Goal: Task Accomplishment & Management: Use online tool/utility

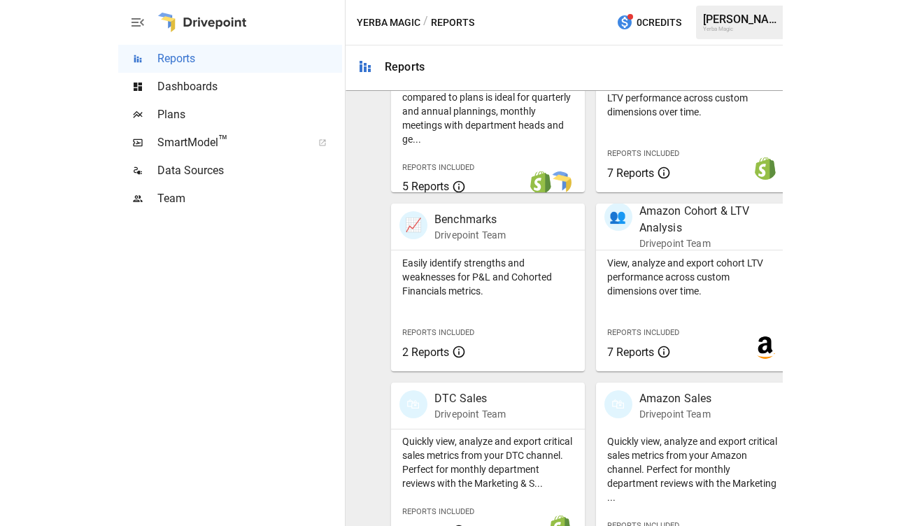
scroll to position [558, 0]
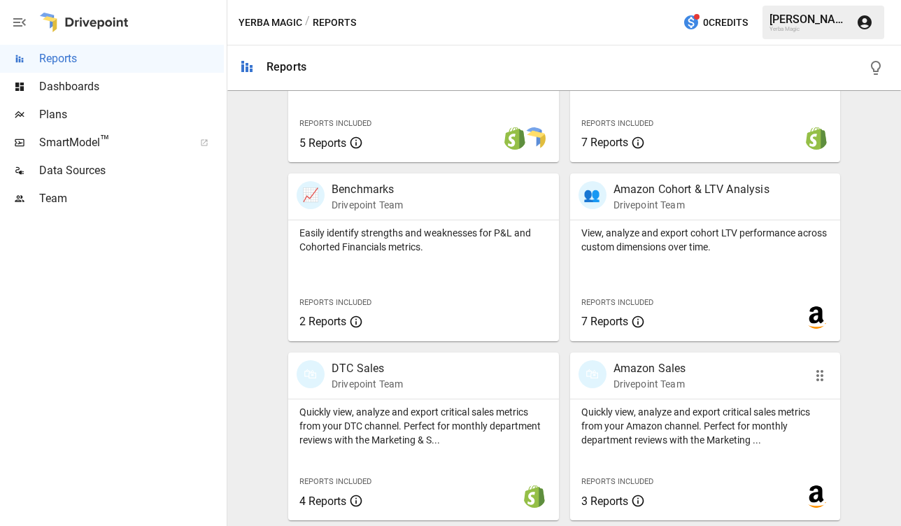
click at [664, 402] on div "Quickly view, analyze and export critical sales metrics from your Amazon channe…" at bounding box center [705, 423] width 271 height 48
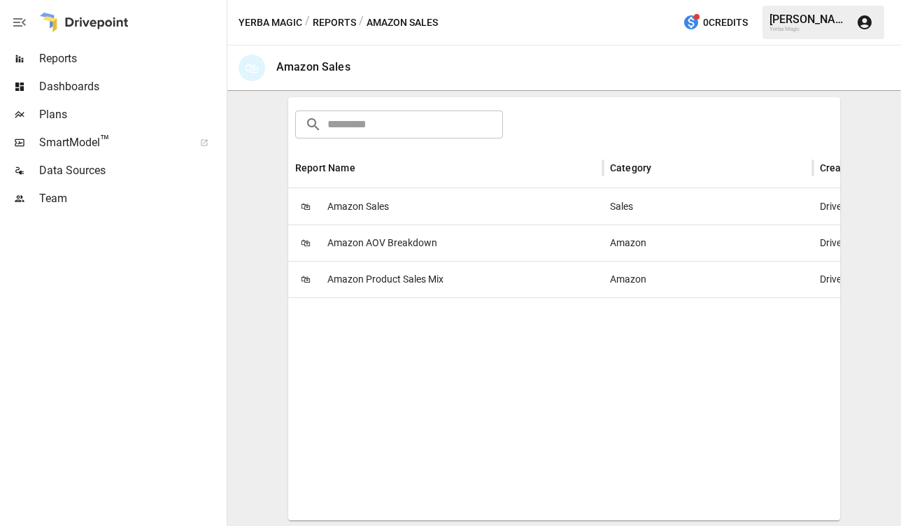
click at [388, 204] on span "Amazon Sales" at bounding box center [358, 207] width 62 height 36
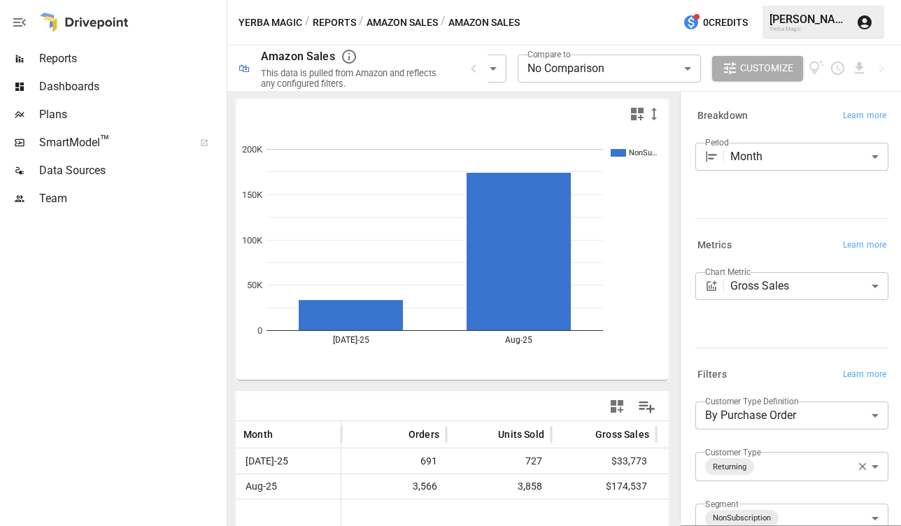
click at [106, 28] on div at bounding box center [84, 22] width 90 height 45
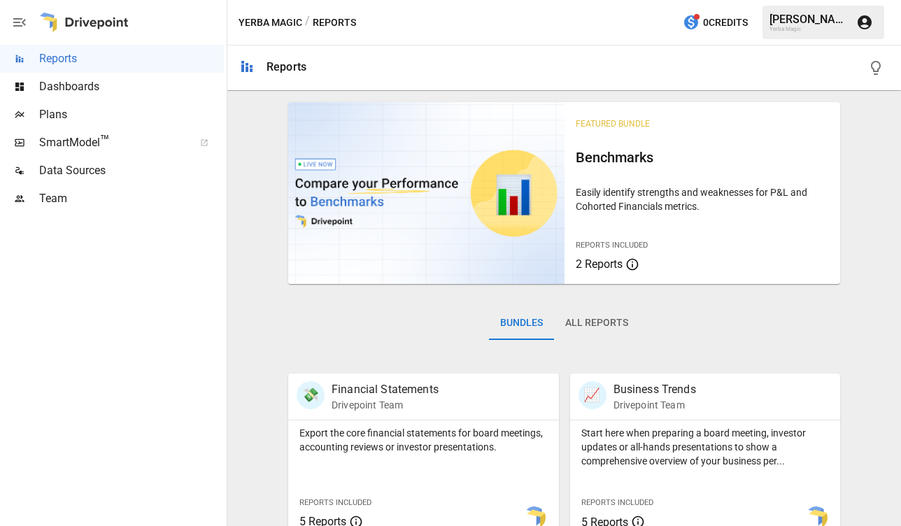
scroll to position [200, 0]
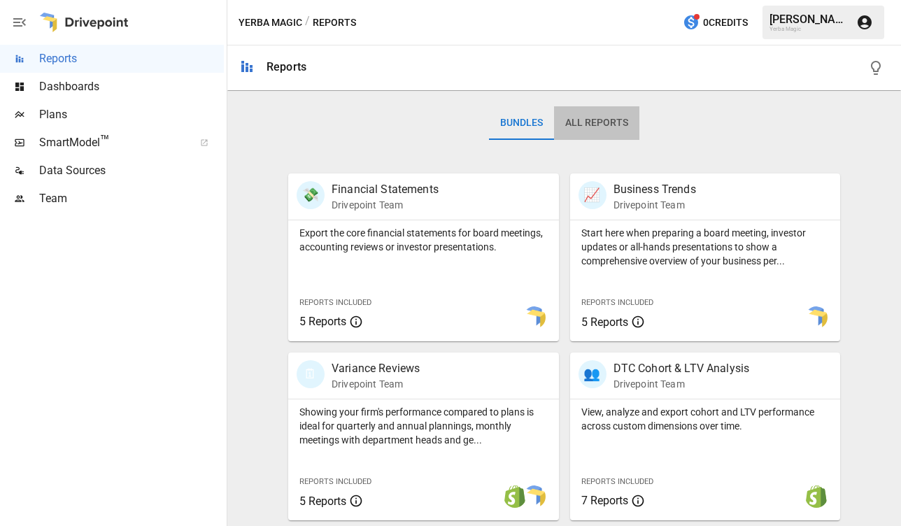
click at [605, 131] on button "All Reports" at bounding box center [596, 123] width 85 height 34
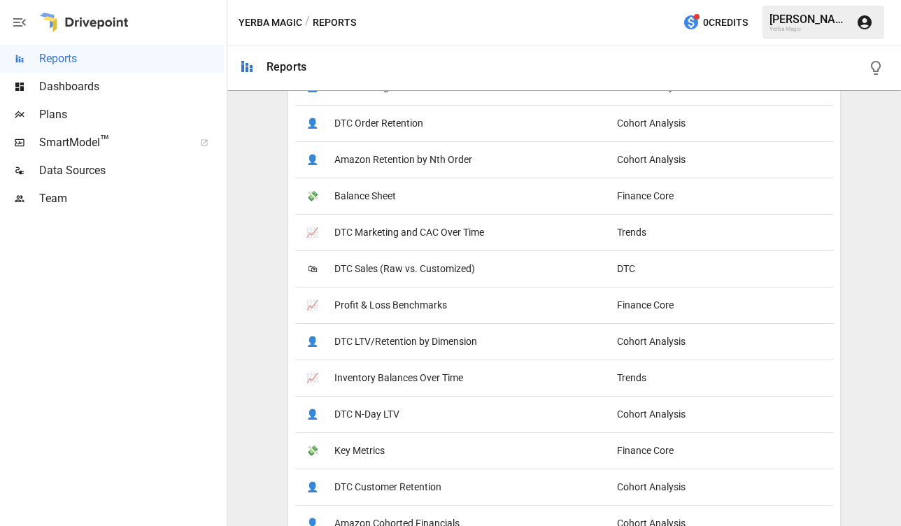
scroll to position [658, 0]
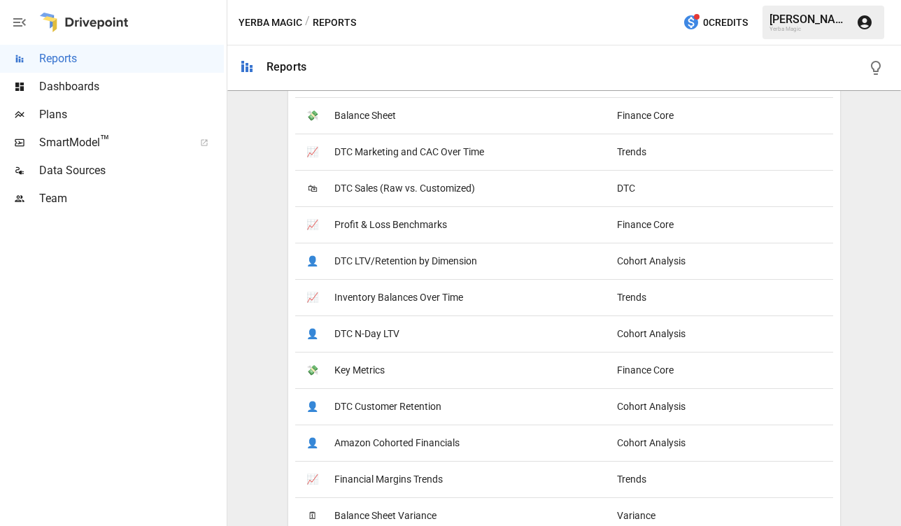
click at [499, 150] on div "📈 DTC Marketing and CAC Over Time" at bounding box center [452, 152] width 315 height 36
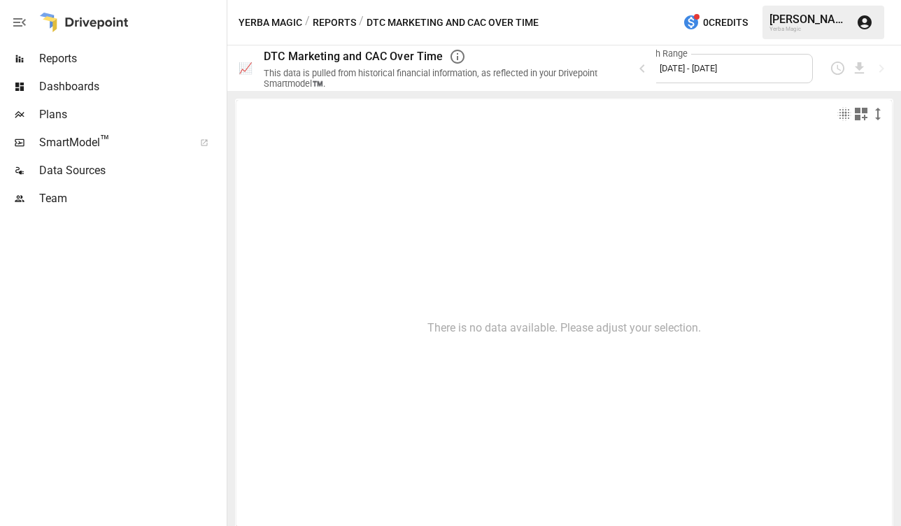
click at [108, 24] on div at bounding box center [84, 22] width 90 height 45
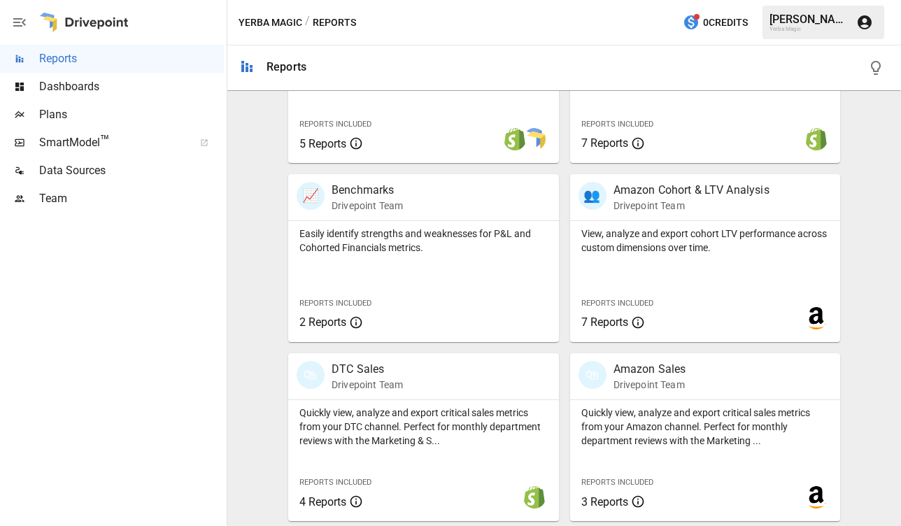
scroll to position [557, 0]
click at [664, 376] on p "Amazon Sales" at bounding box center [649, 370] width 73 height 17
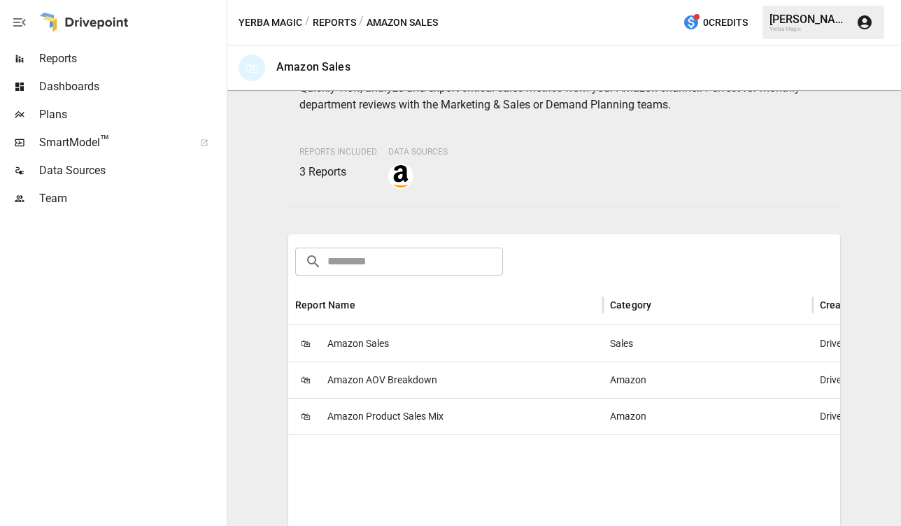
scroll to position [222, 0]
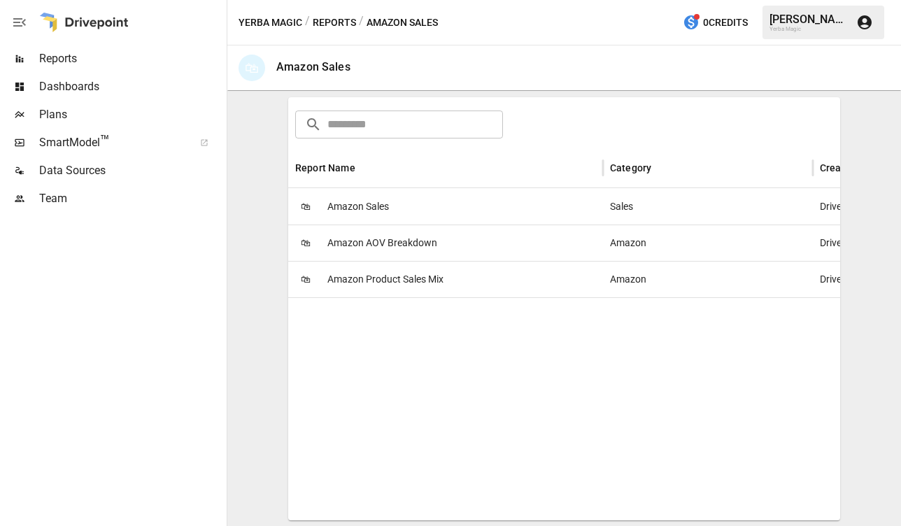
click at [485, 215] on div "🛍 Amazon Sales" at bounding box center [445, 206] width 315 height 36
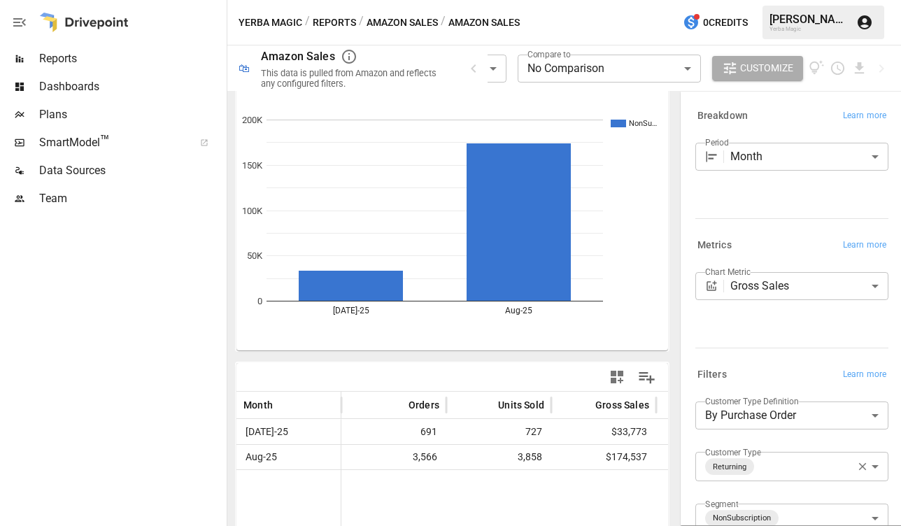
click at [397, 24] on button "Amazon Sales" at bounding box center [402, 22] width 71 height 17
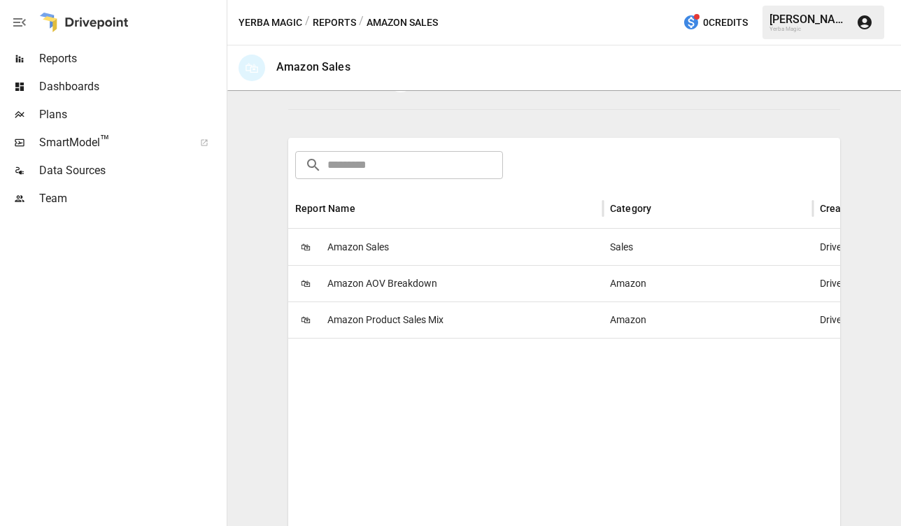
scroll to position [222, 0]
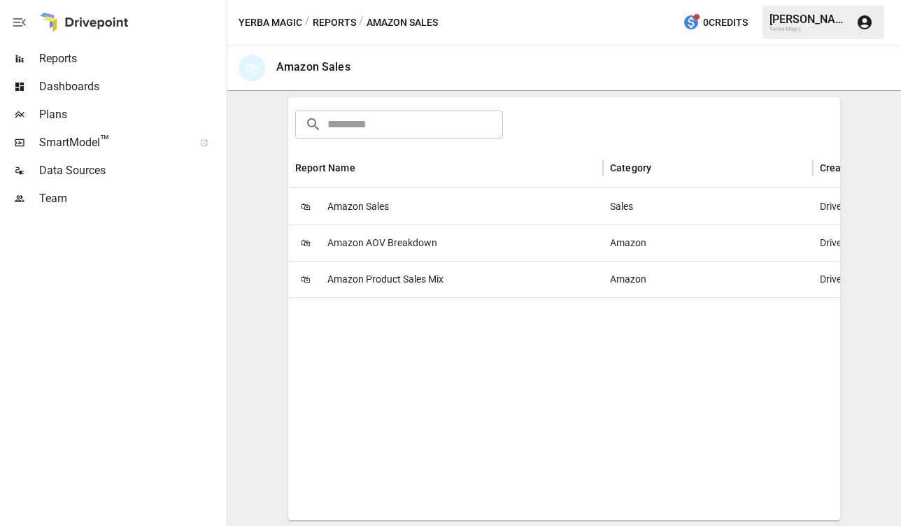
click at [452, 283] on div "🛍 Amazon Product Sales Mix" at bounding box center [445, 279] width 315 height 36
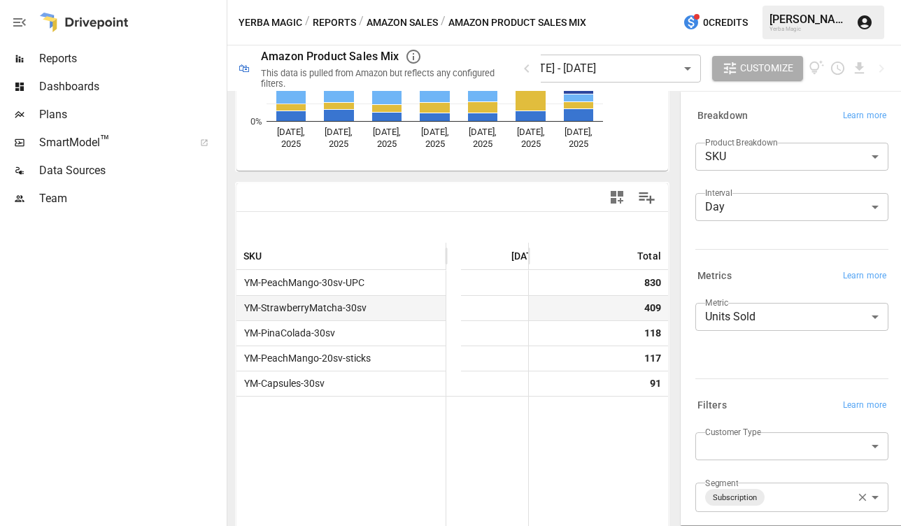
scroll to position [0, 530]
click at [664, 0] on body "**********" at bounding box center [450, 0] width 901 height 0
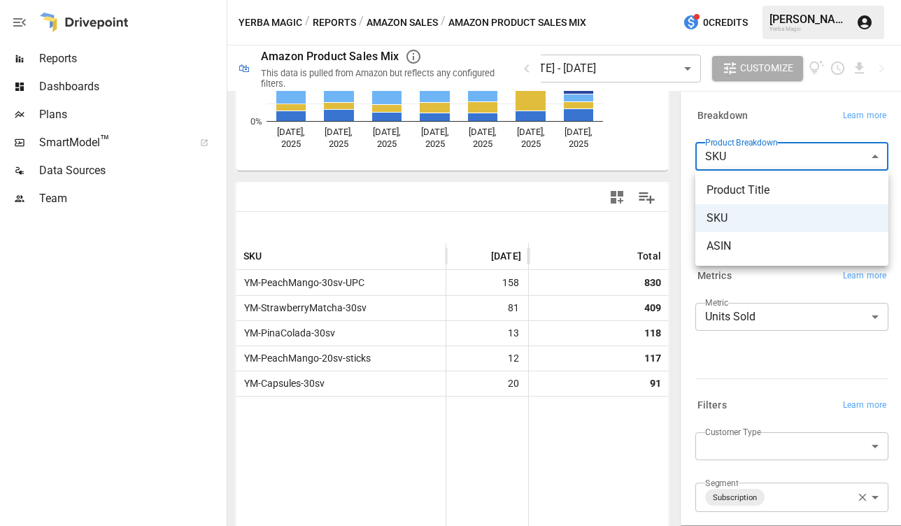
click at [664, 239] on span "ASIN" at bounding box center [791, 246] width 171 height 17
type input "****"
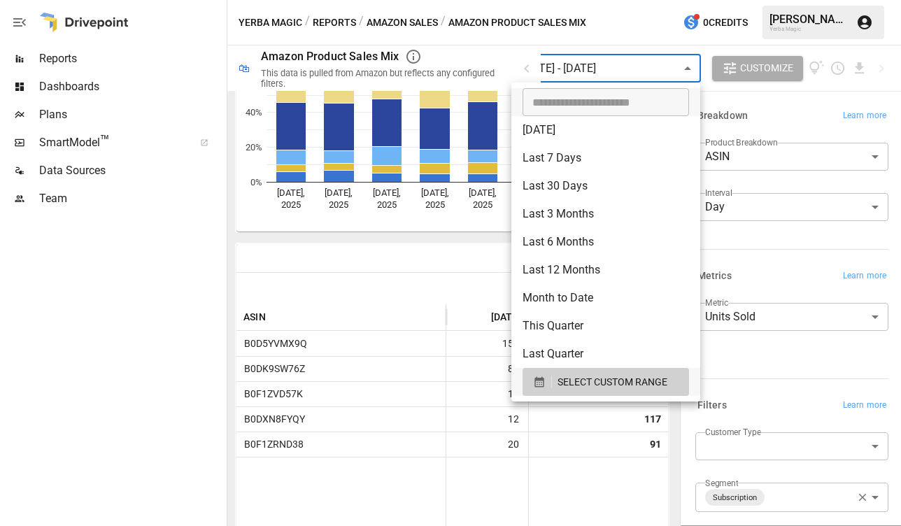
click at [620, 0] on body "**********" at bounding box center [450, 0] width 901 height 0
click at [621, 382] on span "SELECT CUSTOM RANGE" at bounding box center [612, 382] width 110 height 17
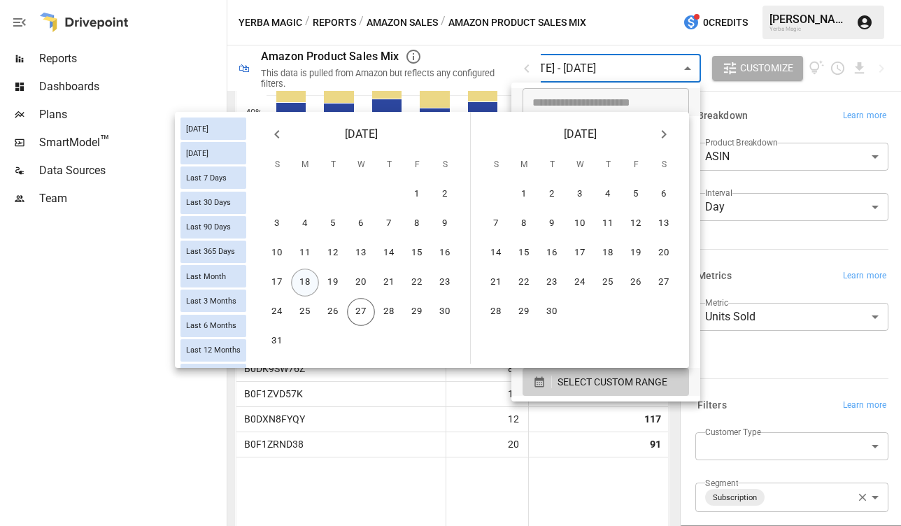
click at [311, 278] on button "18" at bounding box center [305, 283] width 28 height 28
click at [285, 313] on button "24" at bounding box center [277, 312] width 28 height 28
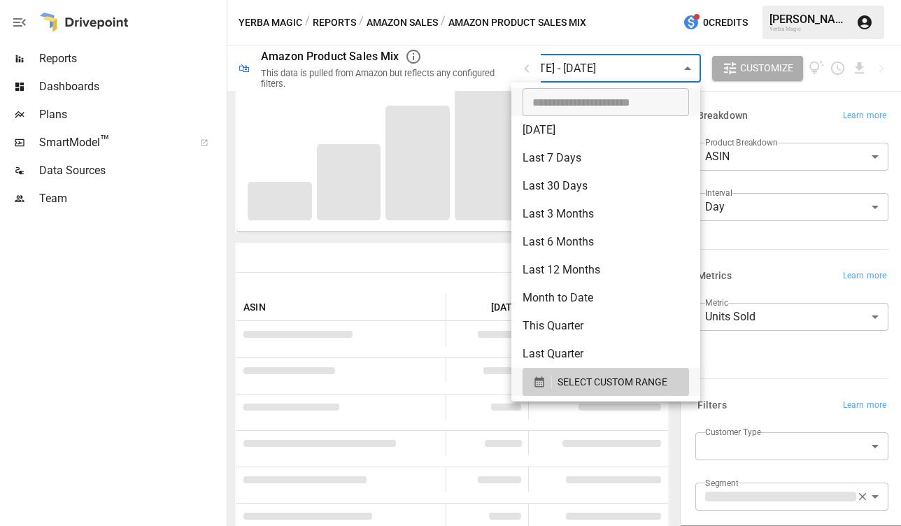
scroll to position [323, 0]
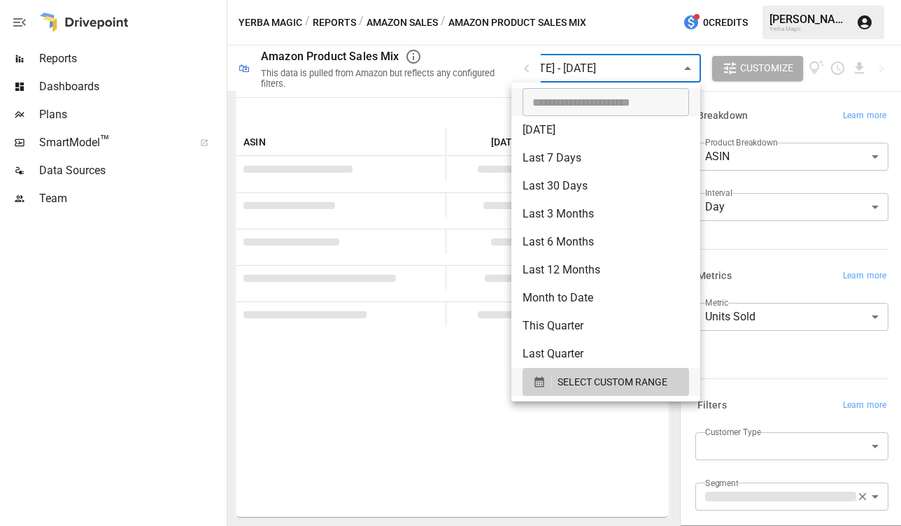
click at [664, 368] on div at bounding box center [450, 263] width 901 height 526
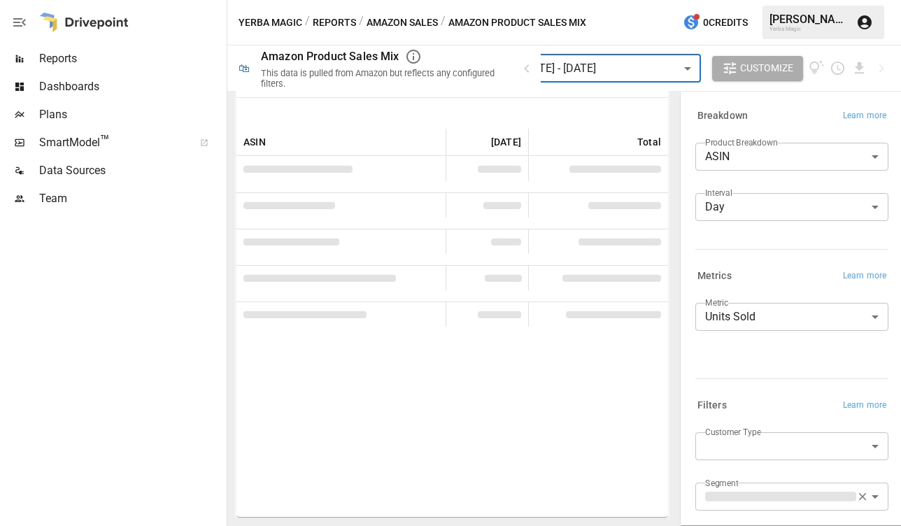
click at [664, 0] on body "**********" at bounding box center [450, 0] width 901 height 0
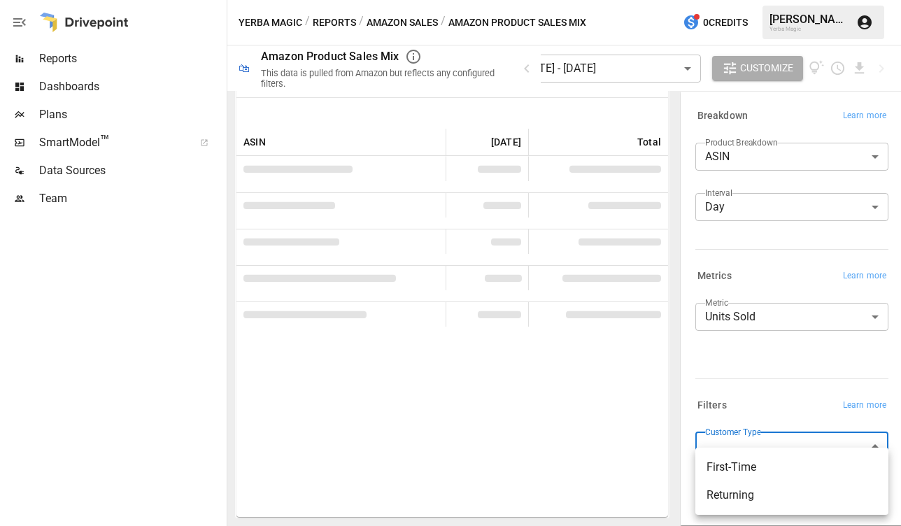
click at [664, 396] on div at bounding box center [450, 263] width 901 height 526
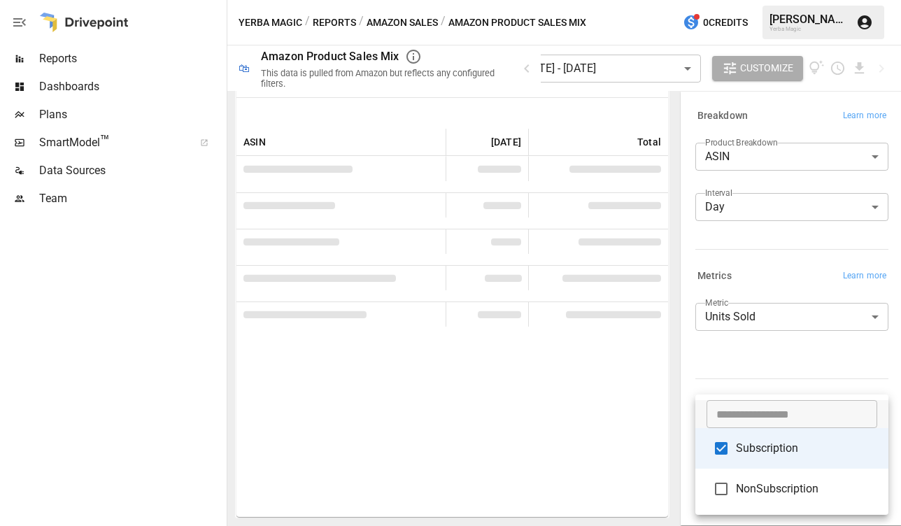
scroll to position [148, 0]
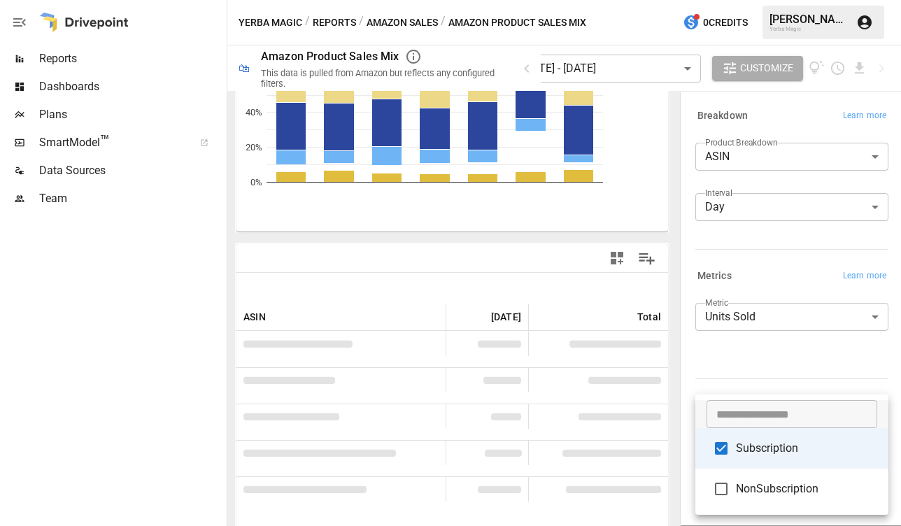
click at [664, 0] on body "**********" at bounding box center [450, 0] width 901 height 0
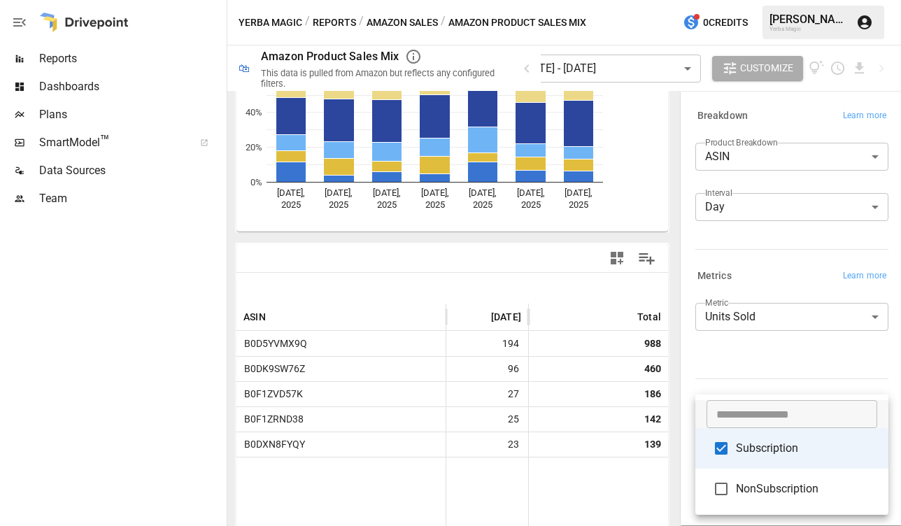
click at [664, 378] on div at bounding box center [450, 263] width 901 height 526
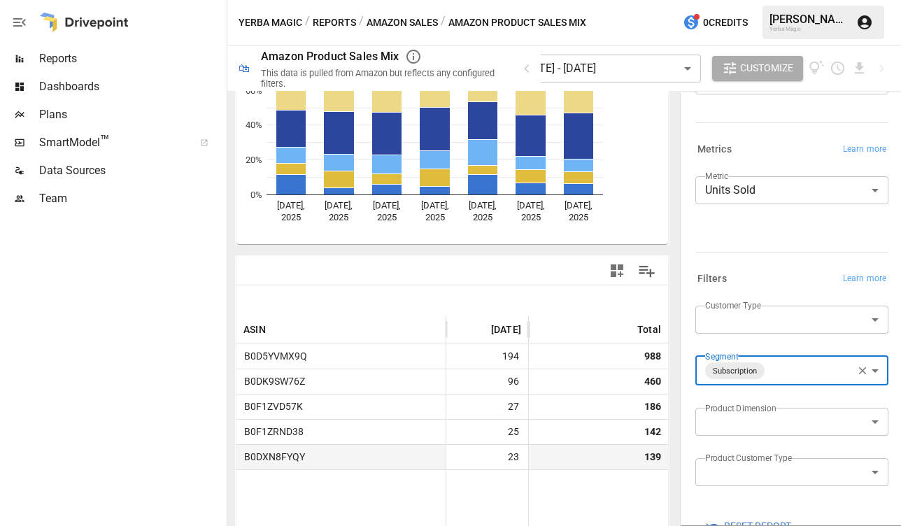
scroll to position [139, 0]
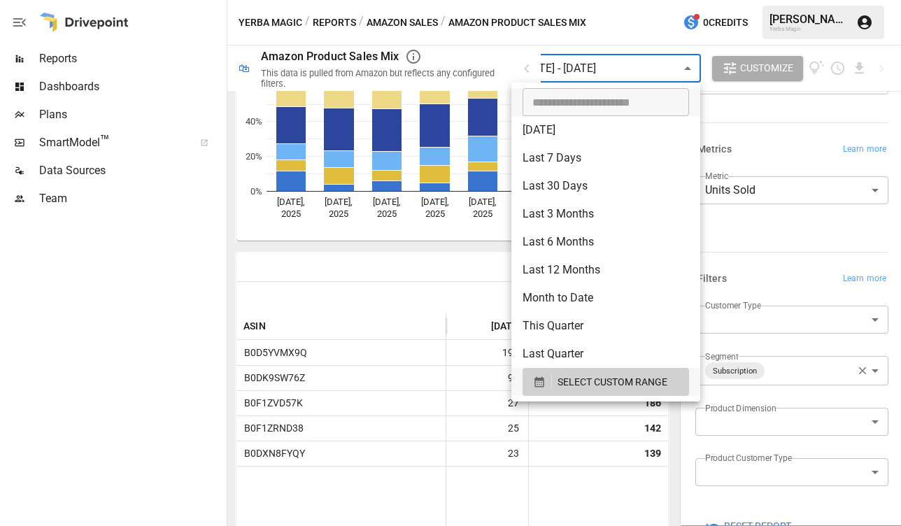
click at [657, 0] on body "**********" at bounding box center [450, 0] width 901 height 0
click at [641, 385] on span "SELECT CUSTOM RANGE" at bounding box center [612, 382] width 110 height 17
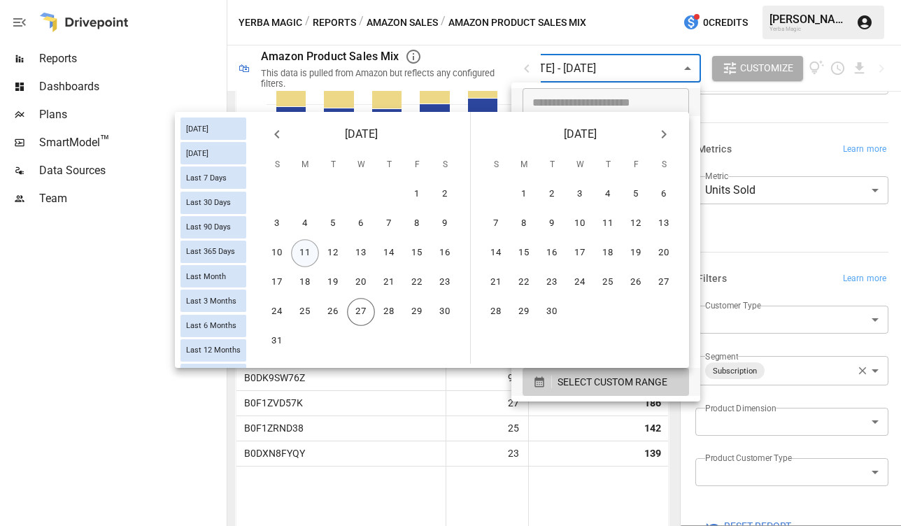
click at [306, 253] on button "11" at bounding box center [305, 253] width 28 height 28
click at [274, 277] on button "17" at bounding box center [277, 283] width 28 height 28
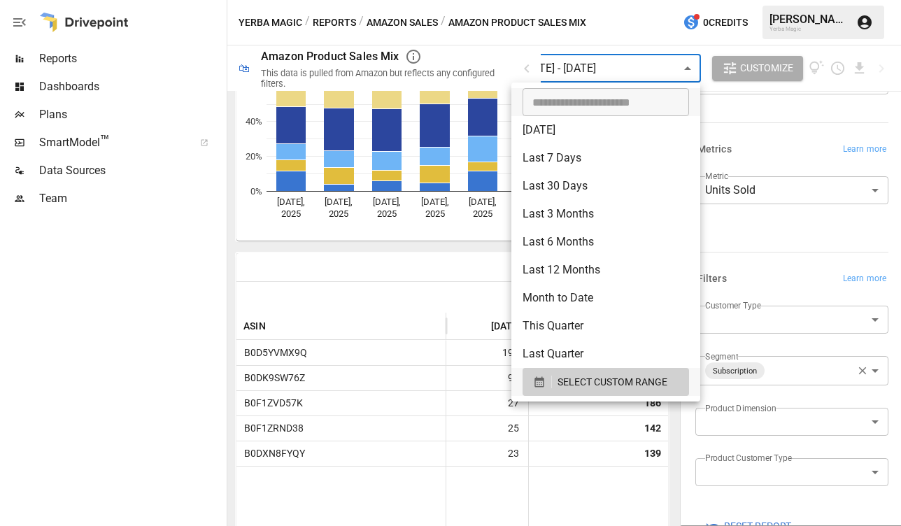
scroll to position [139, 0]
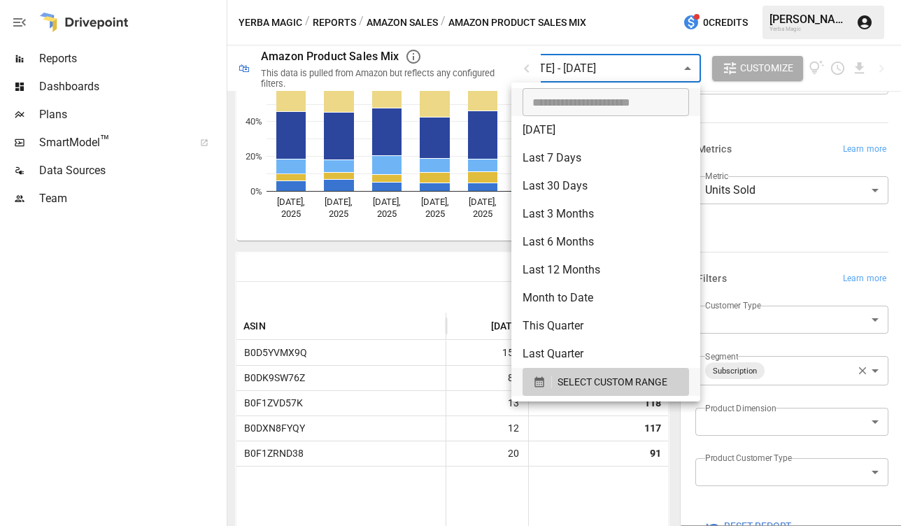
click at [432, 253] on div at bounding box center [450, 263] width 901 height 526
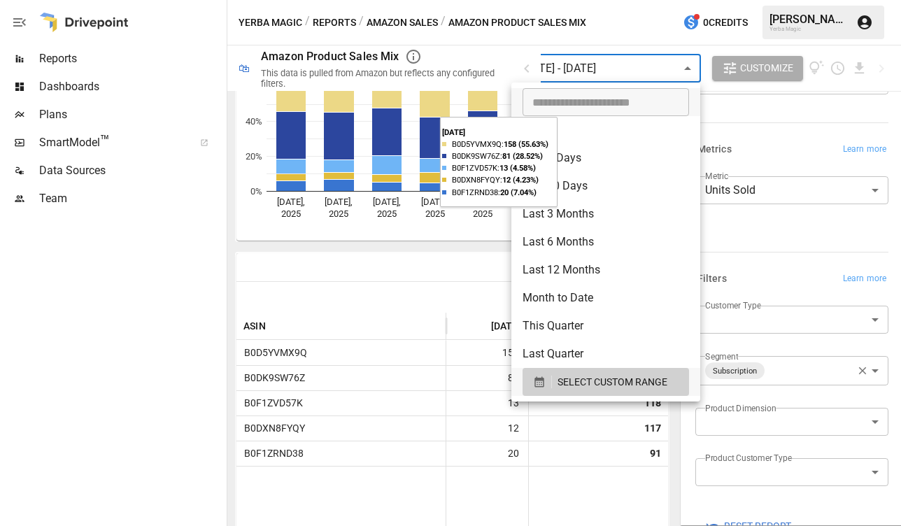
click at [633, 0] on body "Reports Dashboards Plans SmartModel ™ Data Sources Team Yerba Magic / Reports /…" at bounding box center [450, 0] width 901 height 0
click at [623, 375] on span "SELECT CUSTOM RANGE" at bounding box center [612, 382] width 110 height 17
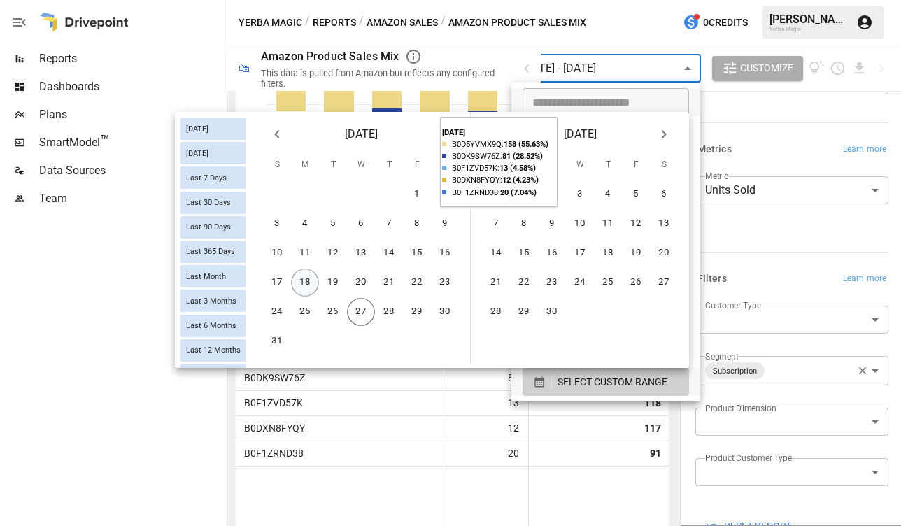
click at [314, 283] on button "18" at bounding box center [305, 283] width 28 height 28
click at [274, 314] on button "24" at bounding box center [277, 312] width 28 height 28
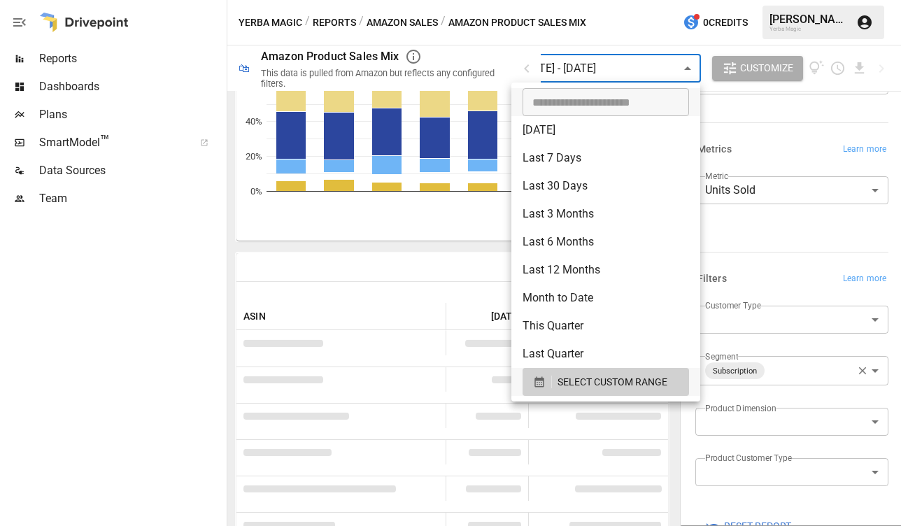
scroll to position [139, 0]
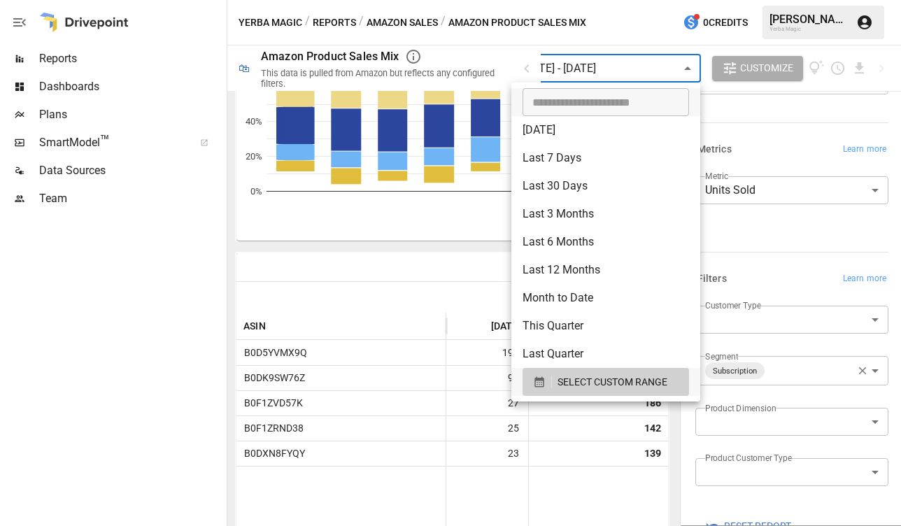
click at [478, 269] on div at bounding box center [450, 263] width 901 height 526
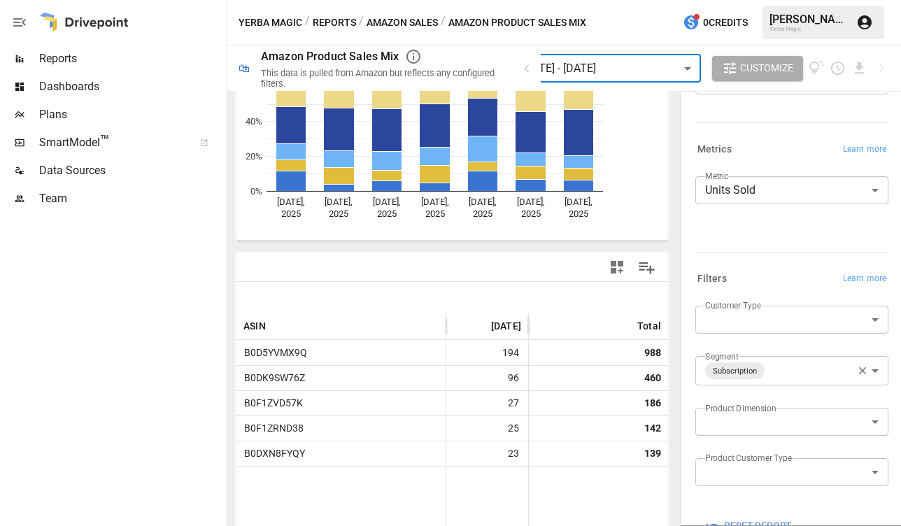
scroll to position [0, 0]
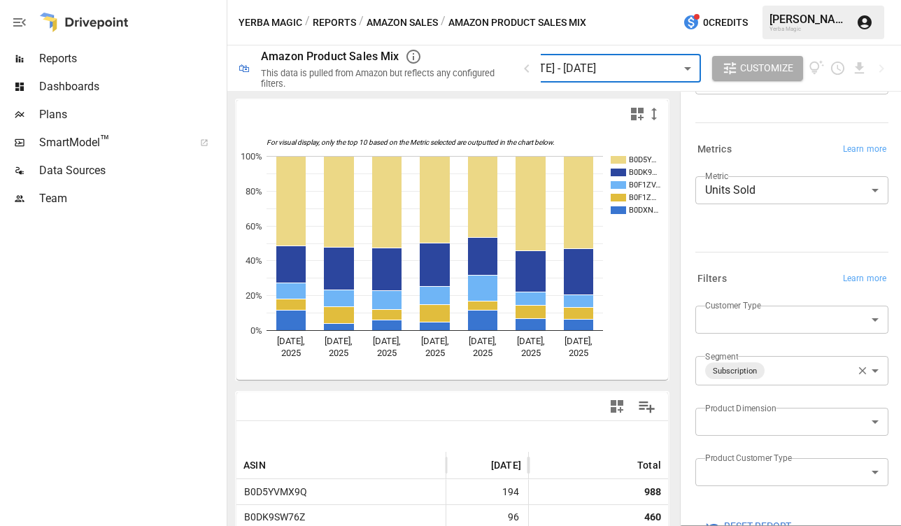
click at [100, 67] on div "Reports" at bounding box center [112, 59] width 224 height 28
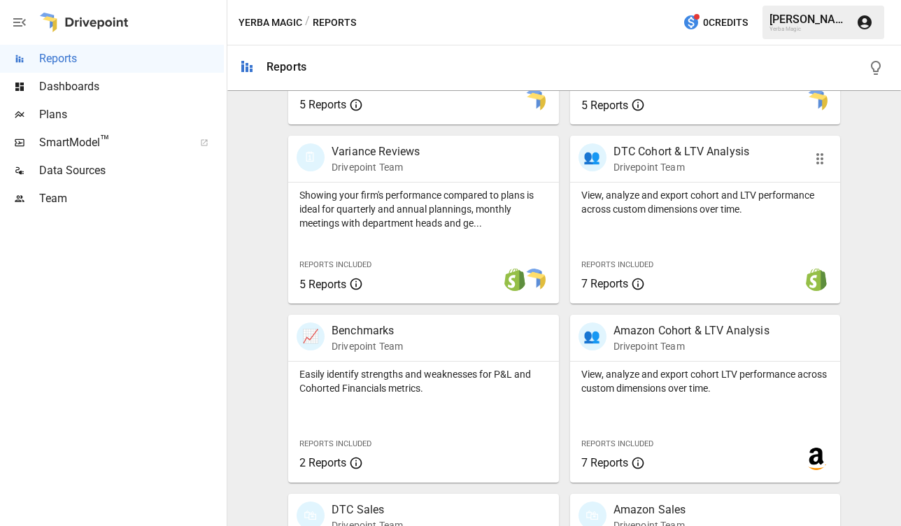
scroll to position [558, 0]
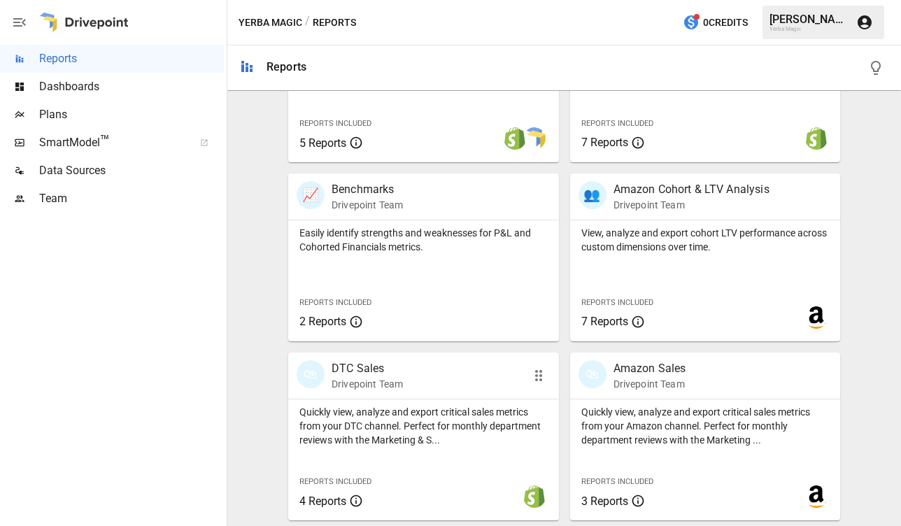
click at [442, 395] on div "🛍 DTC Sales Drivepoint Team" at bounding box center [423, 376] width 271 height 46
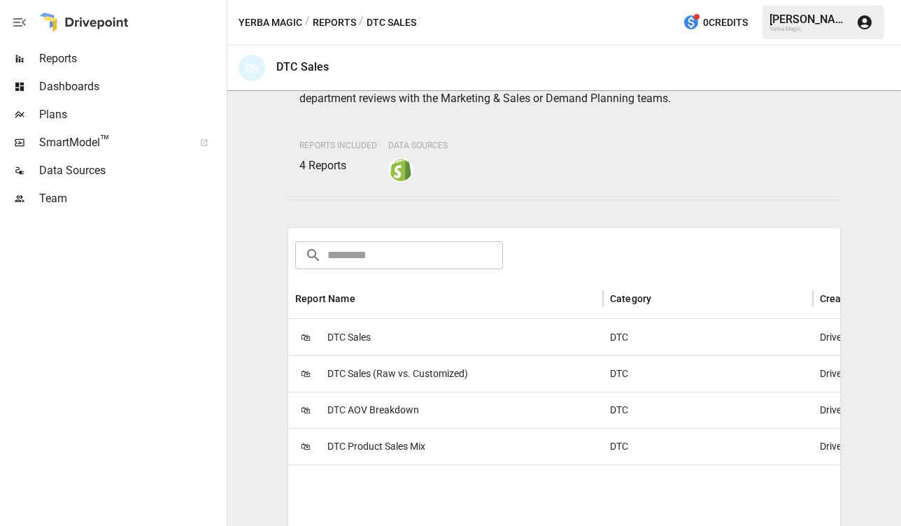
scroll to position [99, 0]
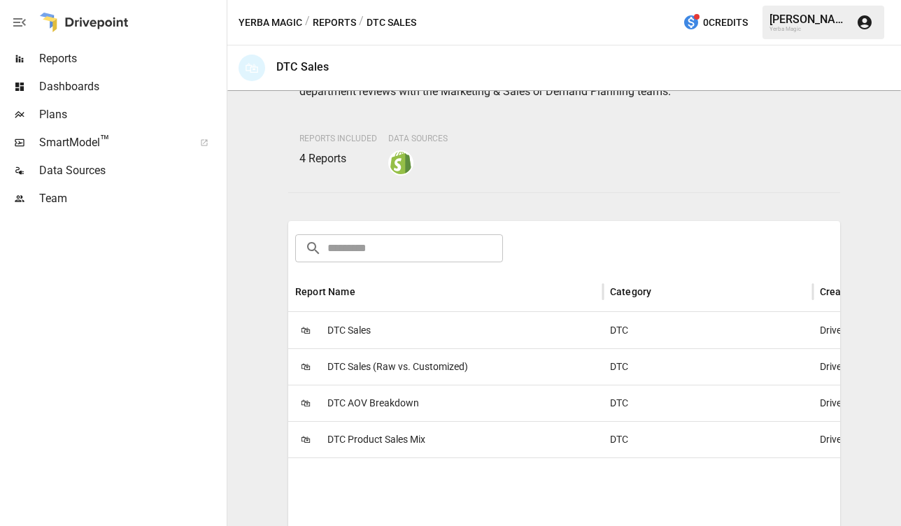
click at [410, 327] on div "🛍 DTC Sales" at bounding box center [445, 330] width 315 height 36
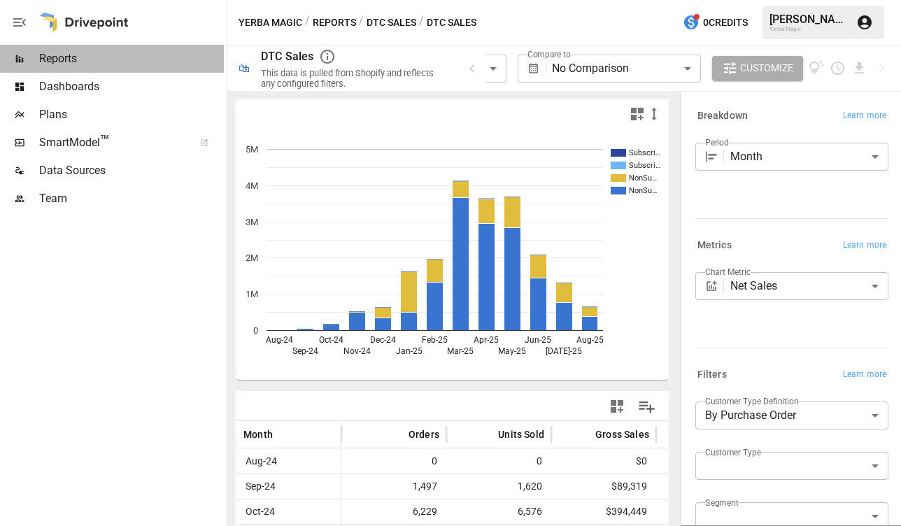
click at [158, 59] on span "Reports" at bounding box center [131, 58] width 185 height 17
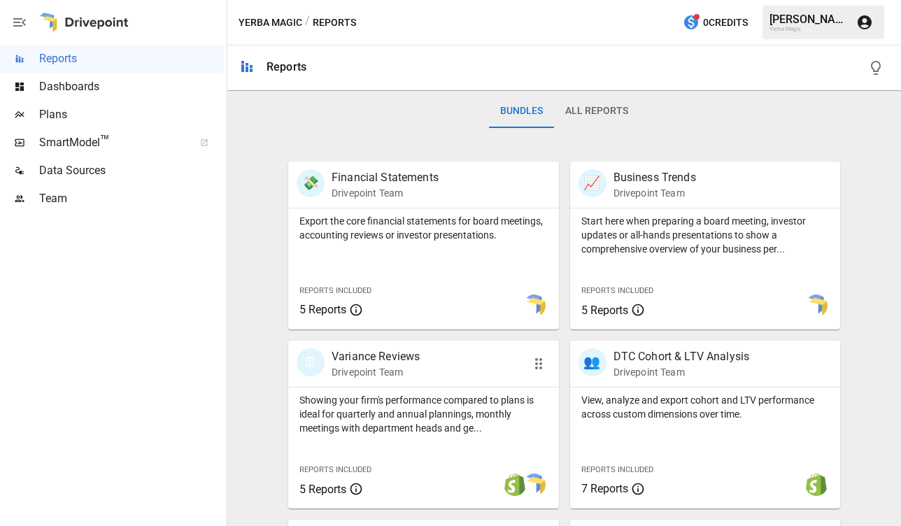
scroll to position [197, 0]
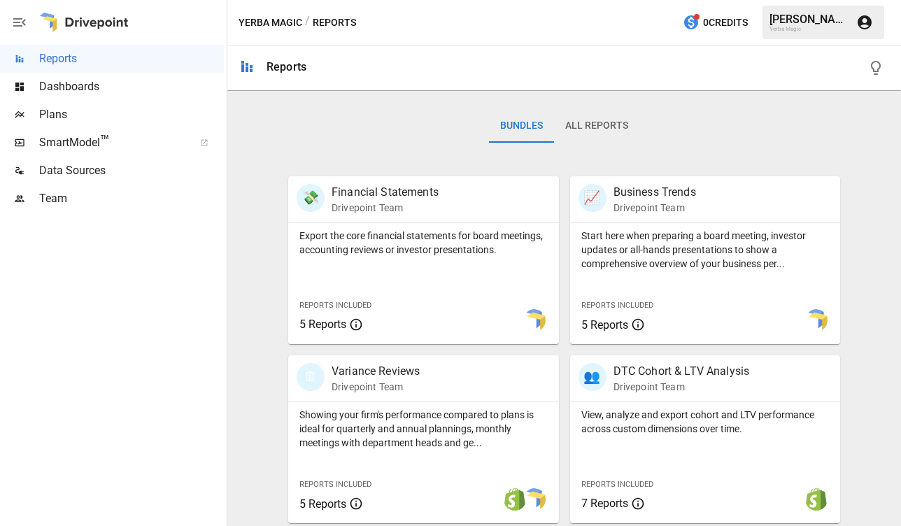
click at [111, 91] on span "Dashboards" at bounding box center [131, 86] width 185 height 17
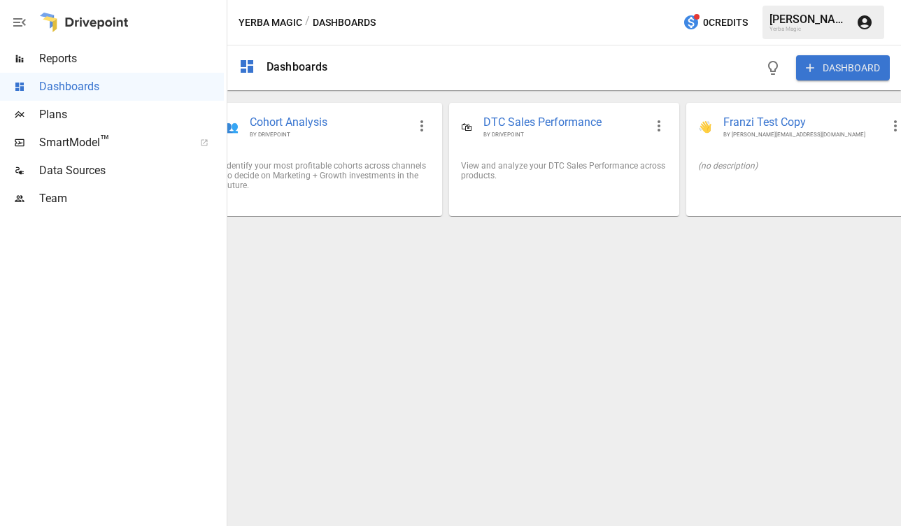
click at [103, 142] on span "™" at bounding box center [105, 140] width 10 height 17
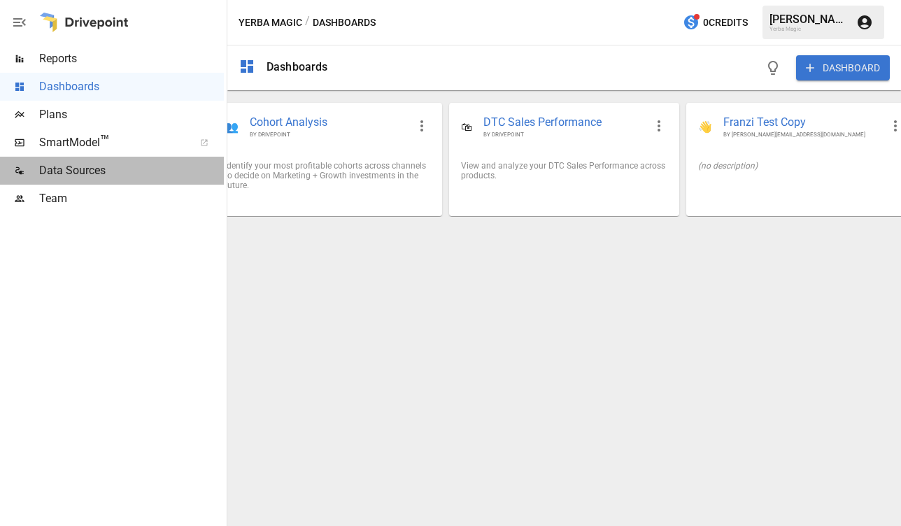
click at [157, 176] on span "Data Sources" at bounding box center [131, 170] width 185 height 17
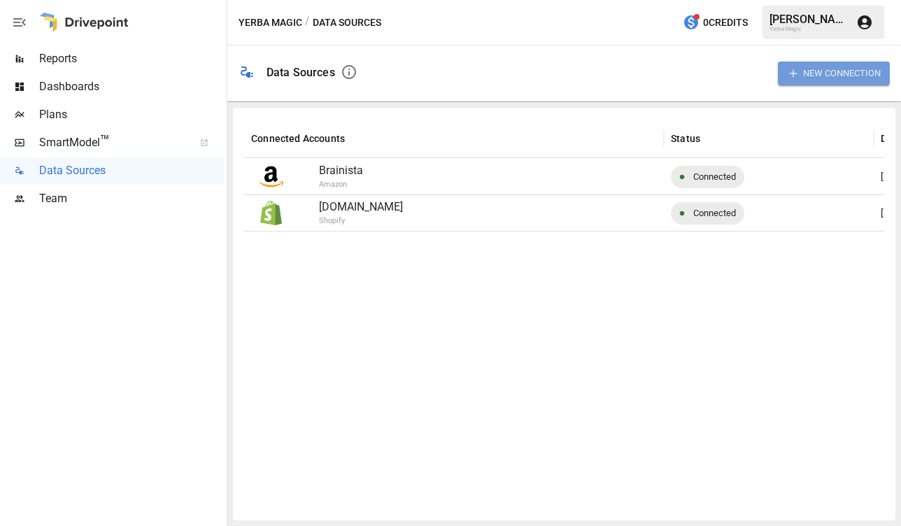
click at [664, 80] on button "New Connection" at bounding box center [834, 73] width 112 height 23
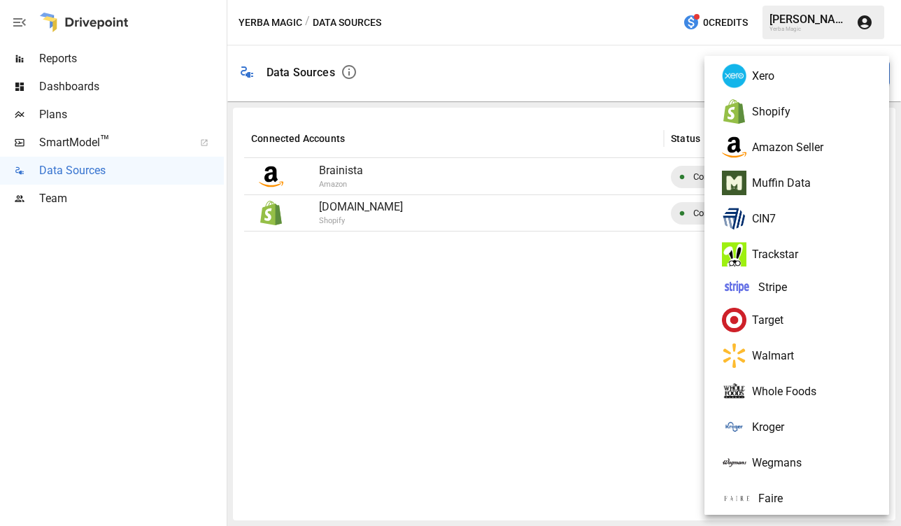
scroll to position [137, 0]
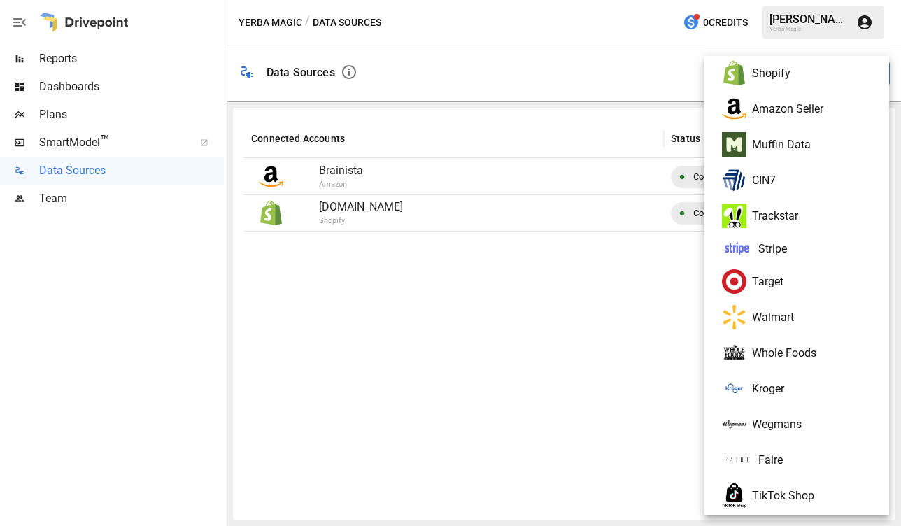
click at [606, 44] on div at bounding box center [450, 263] width 901 height 526
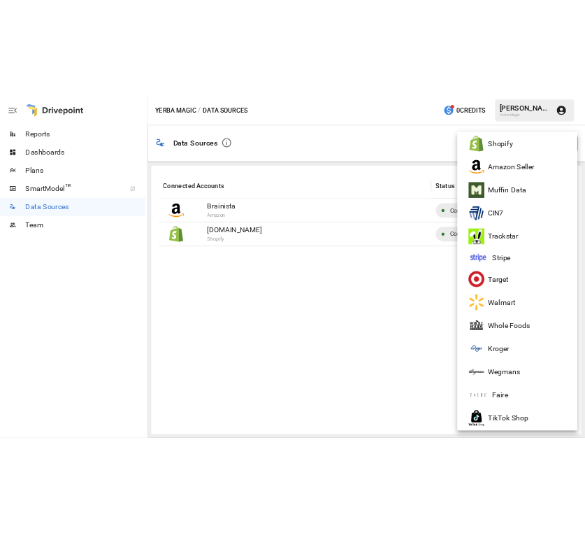
scroll to position [0, 0]
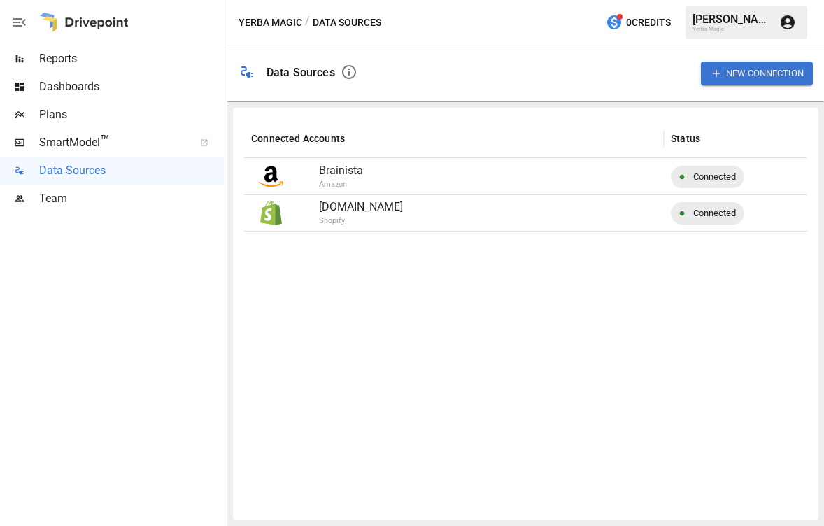
click at [664, 423] on div at bounding box center [751, 370] width 1014 height 278
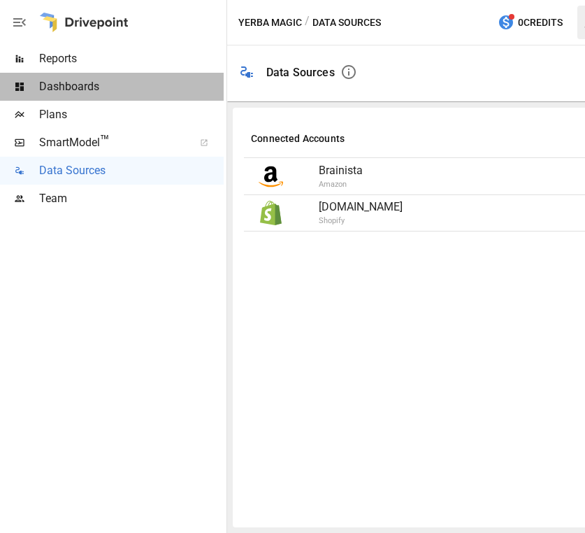
click at [143, 92] on span "Dashboards" at bounding box center [131, 86] width 185 height 17
click at [101, 81] on span "Dashboards" at bounding box center [131, 86] width 185 height 17
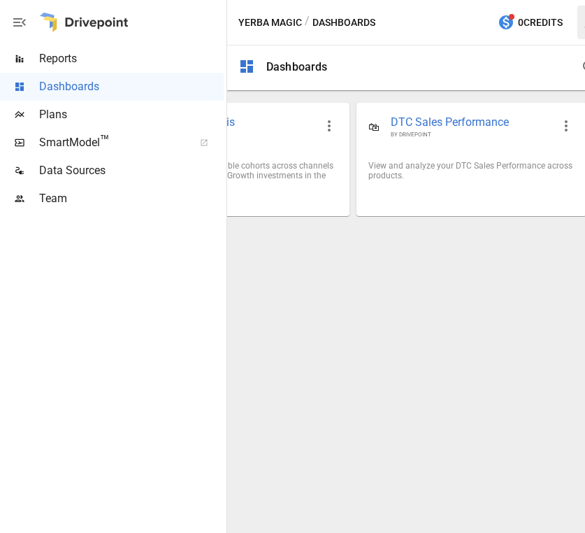
click at [490, 94] on div "👥 Cohort Analysis BY DRIVEPOINT Identify your most profitable cohorts across ch…" at bounding box center [472, 159] width 750 height 137
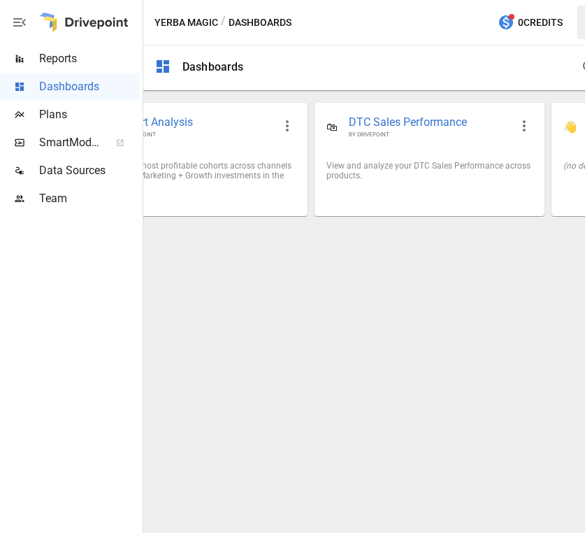
drag, startPoint x: 225, startPoint y: 227, endPoint x: 72, endPoint y: 227, distance: 152.5
click at [72, 227] on div "Reports Dashboards Plans SmartModel ™ Data Sources Team" at bounding box center [71, 266] width 143 height 533
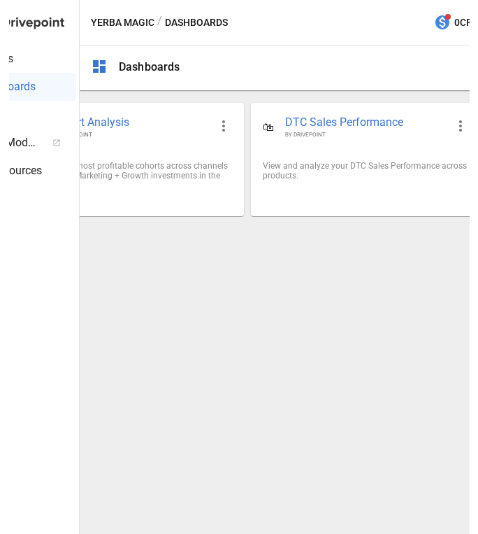
scroll to position [0, 72]
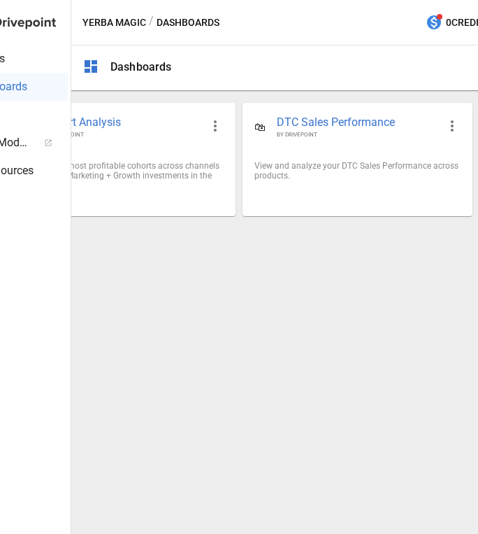
click at [408, 30] on div "Yerba Magic / Dashboards 0 Credits [PERSON_NAME] Yerba Magic" at bounding box center [357, 22] width 573 height 45
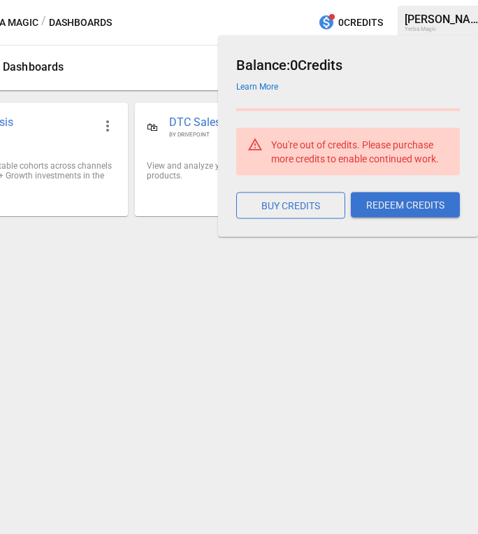
scroll to position [0, 194]
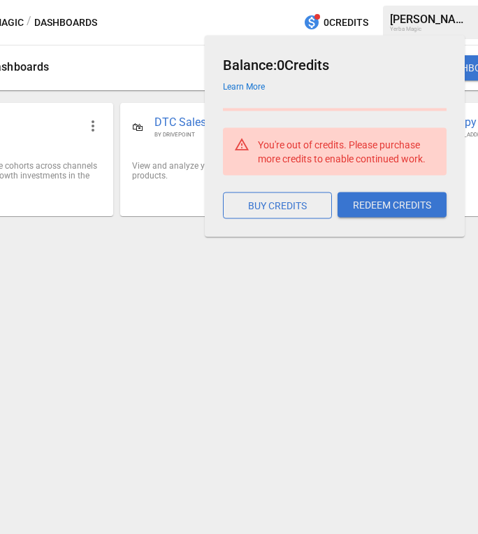
click at [376, 288] on div "Dashboards DASHBOARD 👥 Cohort Analysis BY DRIVEPOINT Identify your most profita…" at bounding box center [235, 289] width 573 height 488
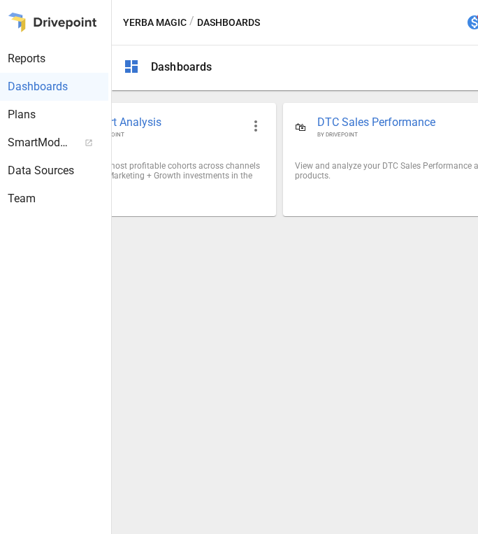
scroll to position [0, 31]
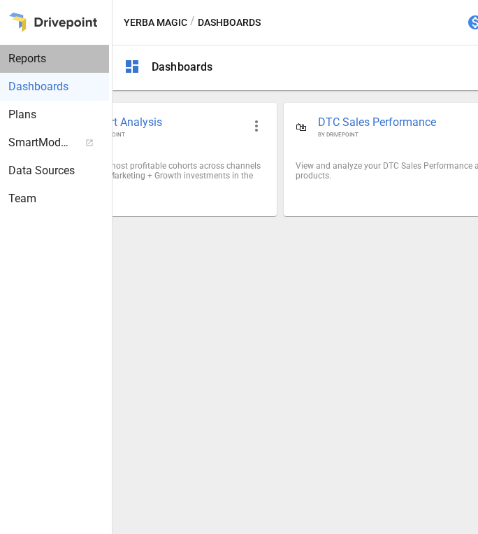
click at [61, 64] on span "Reports" at bounding box center [58, 58] width 101 height 17
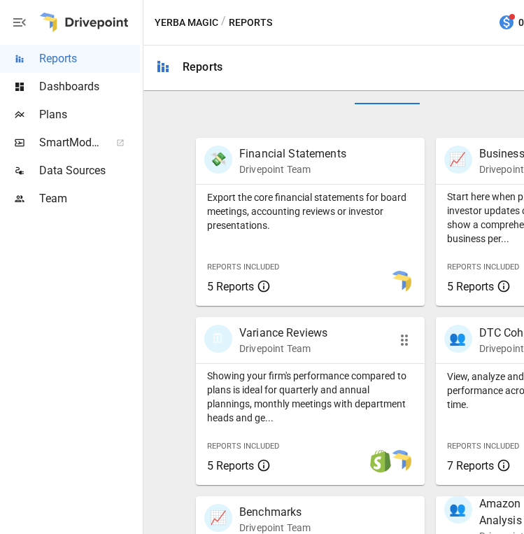
scroll to position [224, 0]
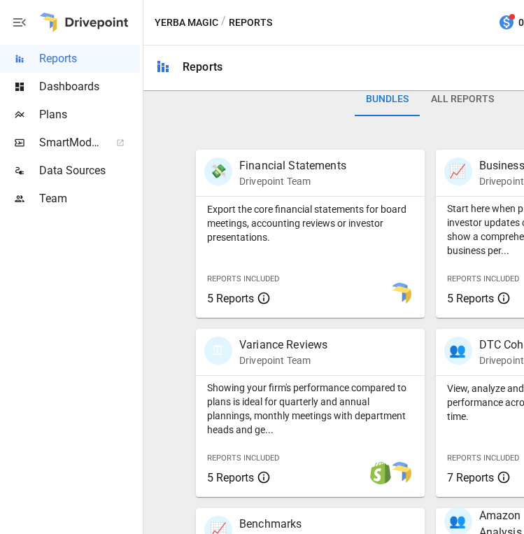
click at [92, 174] on span "Data Sources" at bounding box center [89, 170] width 101 height 17
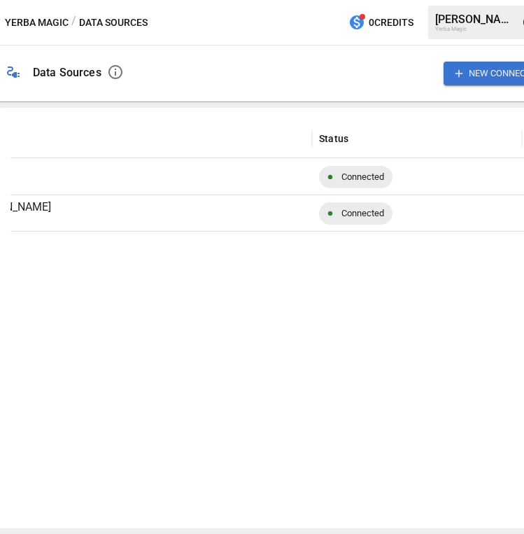
scroll to position [0, 192]
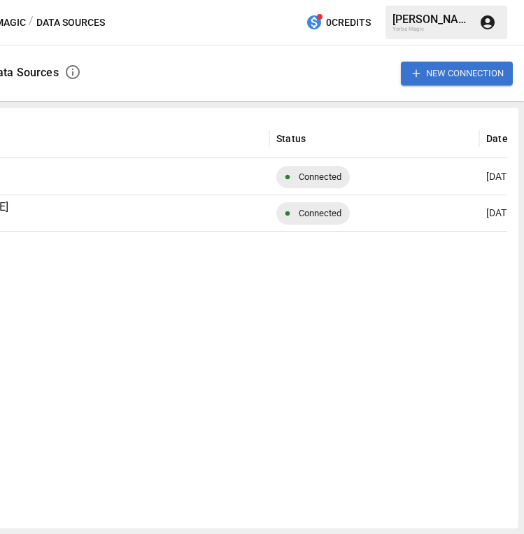
click at [490, 72] on button "New Connection" at bounding box center [457, 73] width 112 height 23
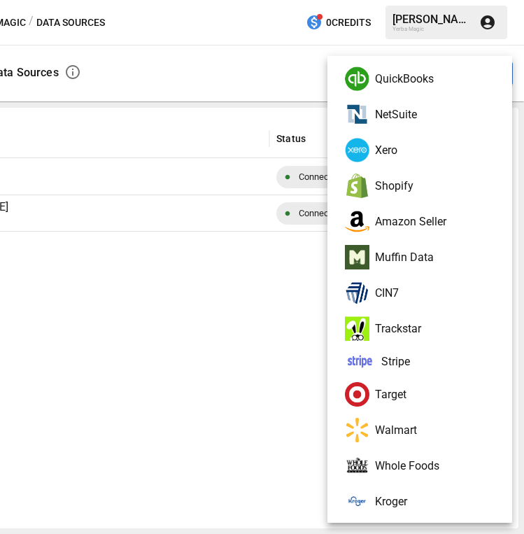
scroll to position [0, 0]
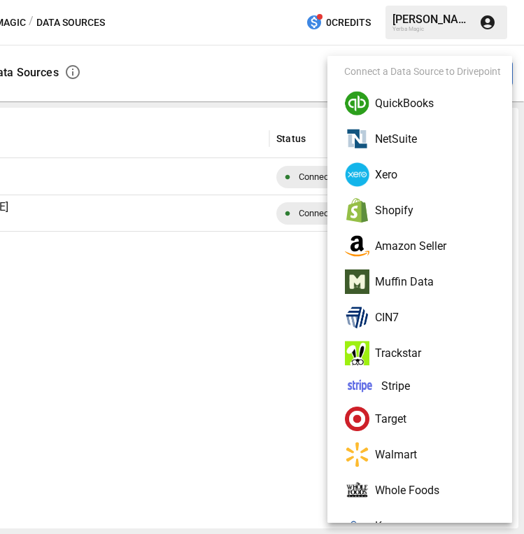
click at [259, 288] on div at bounding box center [262, 267] width 524 height 534
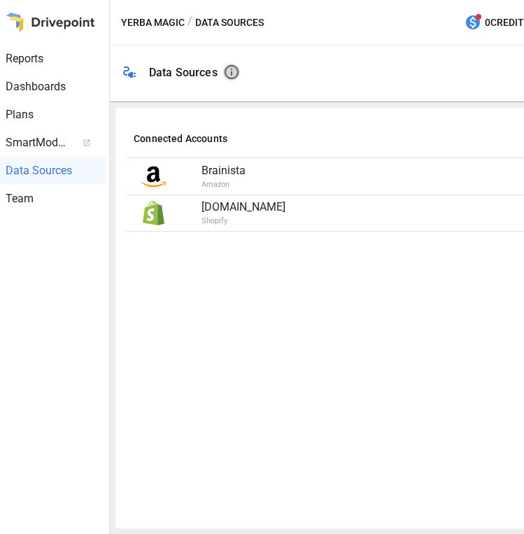
click at [234, 71] on icon "button" at bounding box center [231, 72] width 17 height 17
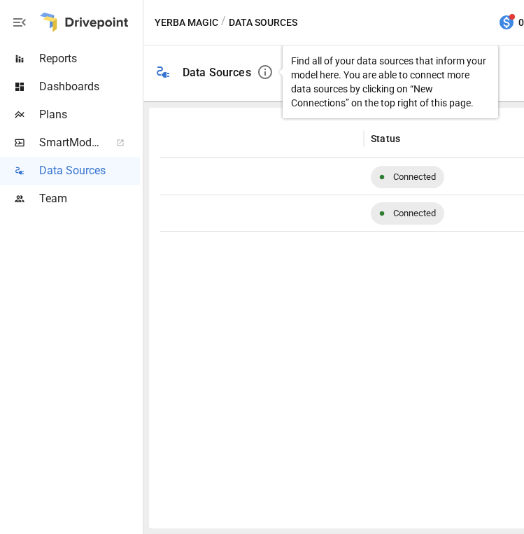
scroll to position [0, 355]
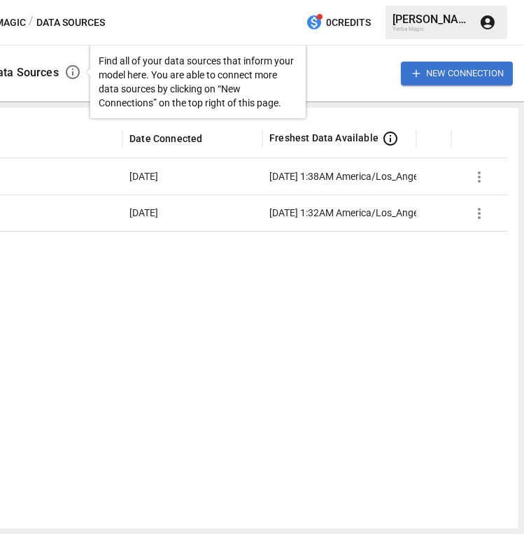
click at [452, 78] on button "New Connection" at bounding box center [457, 73] width 112 height 23
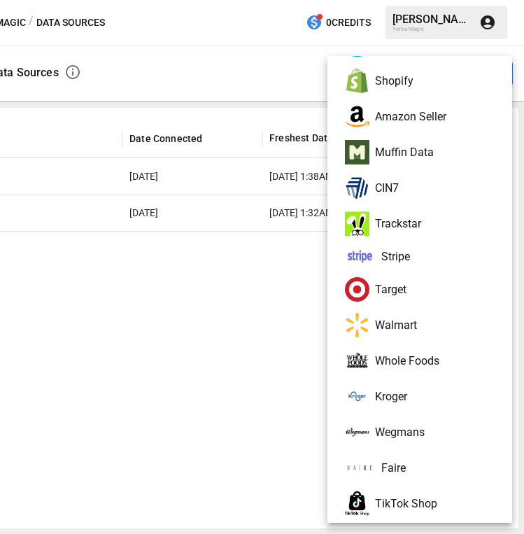
click at [280, 83] on div at bounding box center [262, 267] width 524 height 534
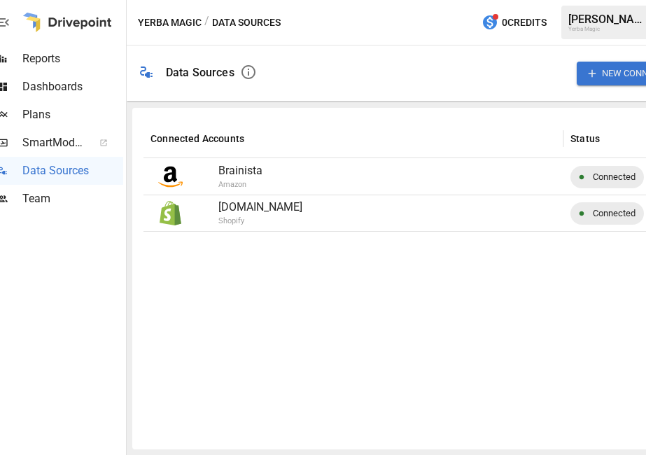
scroll to position [0, 0]
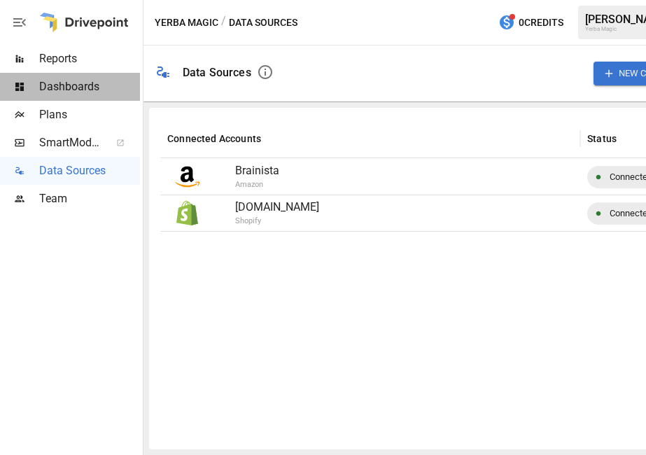
click at [90, 90] on span "Dashboards" at bounding box center [89, 86] width 101 height 17
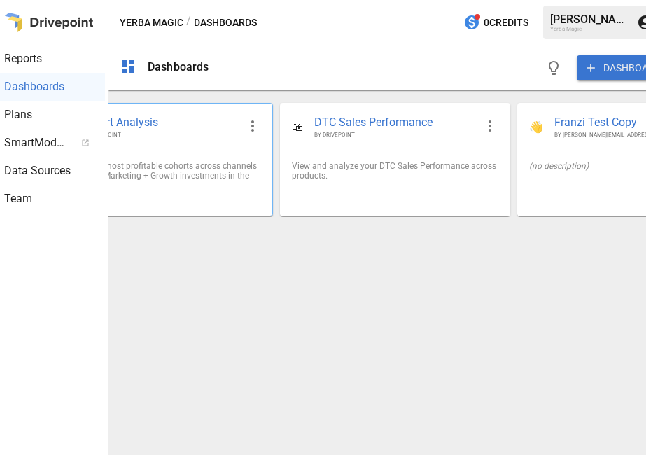
scroll to position [0, 34]
click at [55, 71] on div "Reports" at bounding box center [36, 59] width 140 height 28
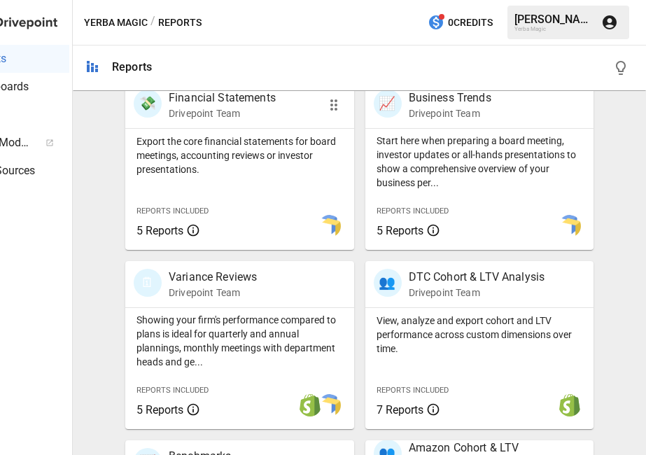
scroll to position [286, 0]
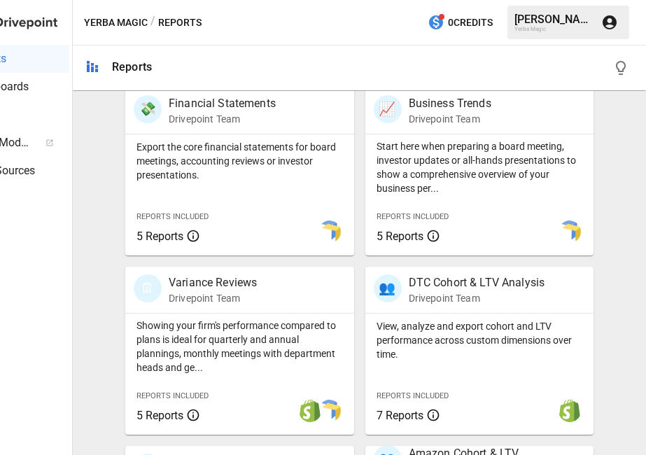
click at [300, 67] on div at bounding box center [398, 67] width 471 height 45
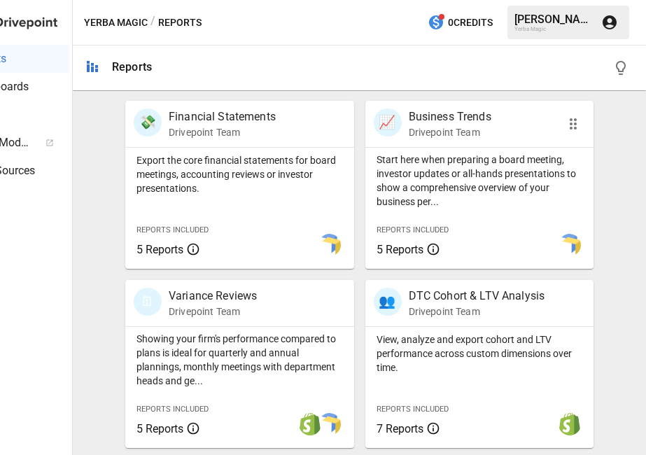
scroll to position [249, 0]
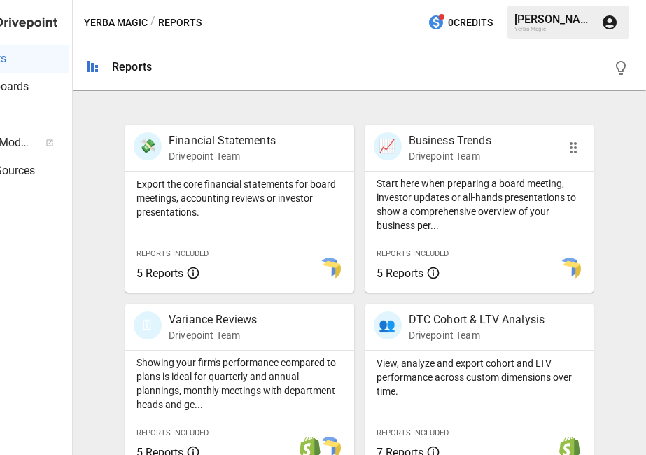
click at [450, 161] on p "Drivepoint Team" at bounding box center [449, 156] width 83 height 14
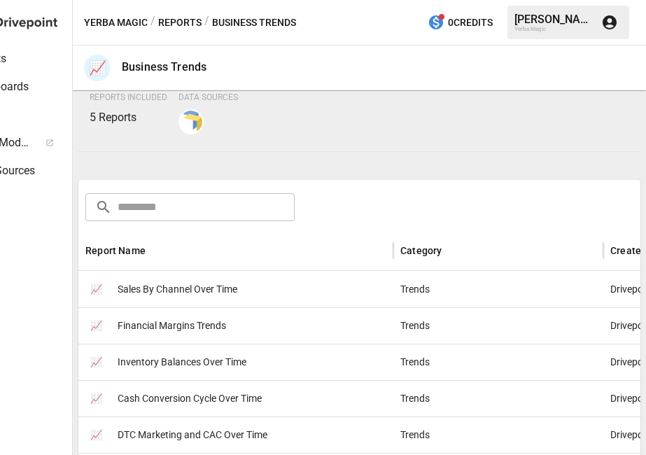
click at [195, 292] on span "Sales By Channel Over Time" at bounding box center [178, 289] width 120 height 36
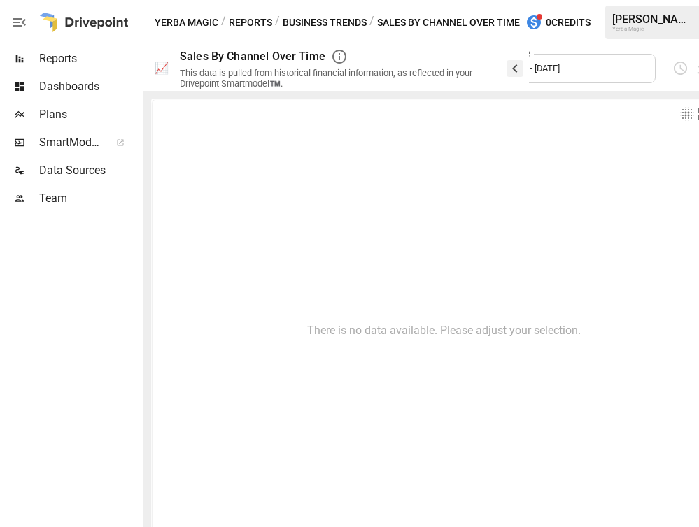
click at [513, 67] on icon "button" at bounding box center [514, 68] width 17 height 17
click at [94, 83] on span "Dashboards" at bounding box center [89, 86] width 101 height 17
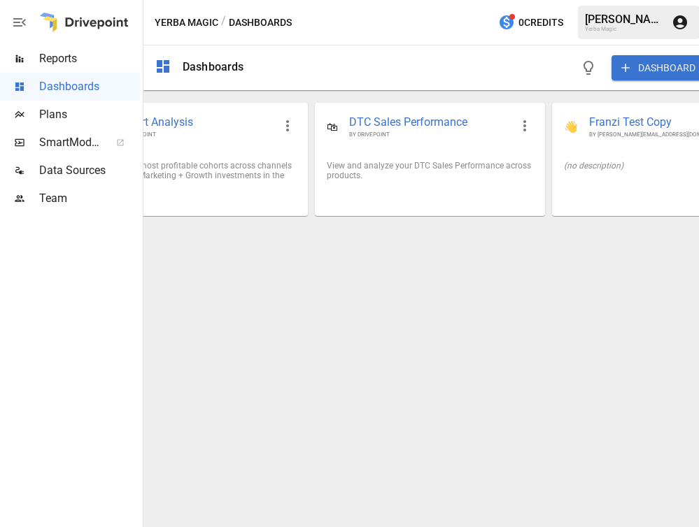
click at [604, 311] on div "Dashboards DASHBOARD 👥 Cohort Analysis BY DRIVEPOINT Identify your most profita…" at bounding box center [429, 286] width 573 height 482
click at [92, 60] on span "Reports" at bounding box center [89, 58] width 101 height 17
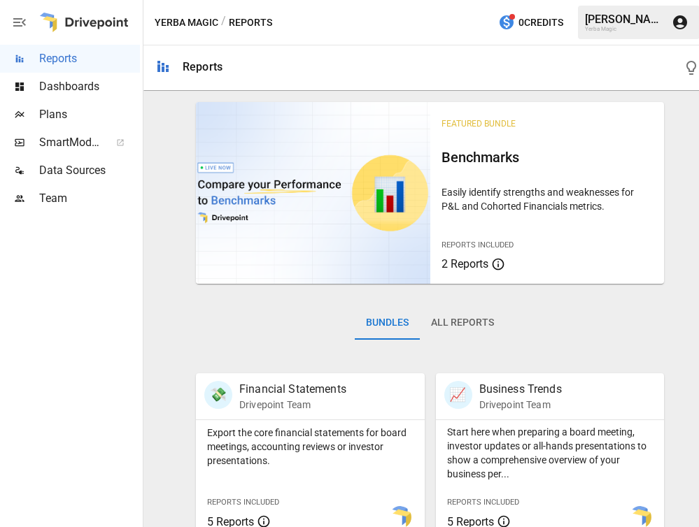
click at [100, 87] on span "Dashboards" at bounding box center [89, 86] width 101 height 17
